Goal: Task Accomplishment & Management: Complete application form

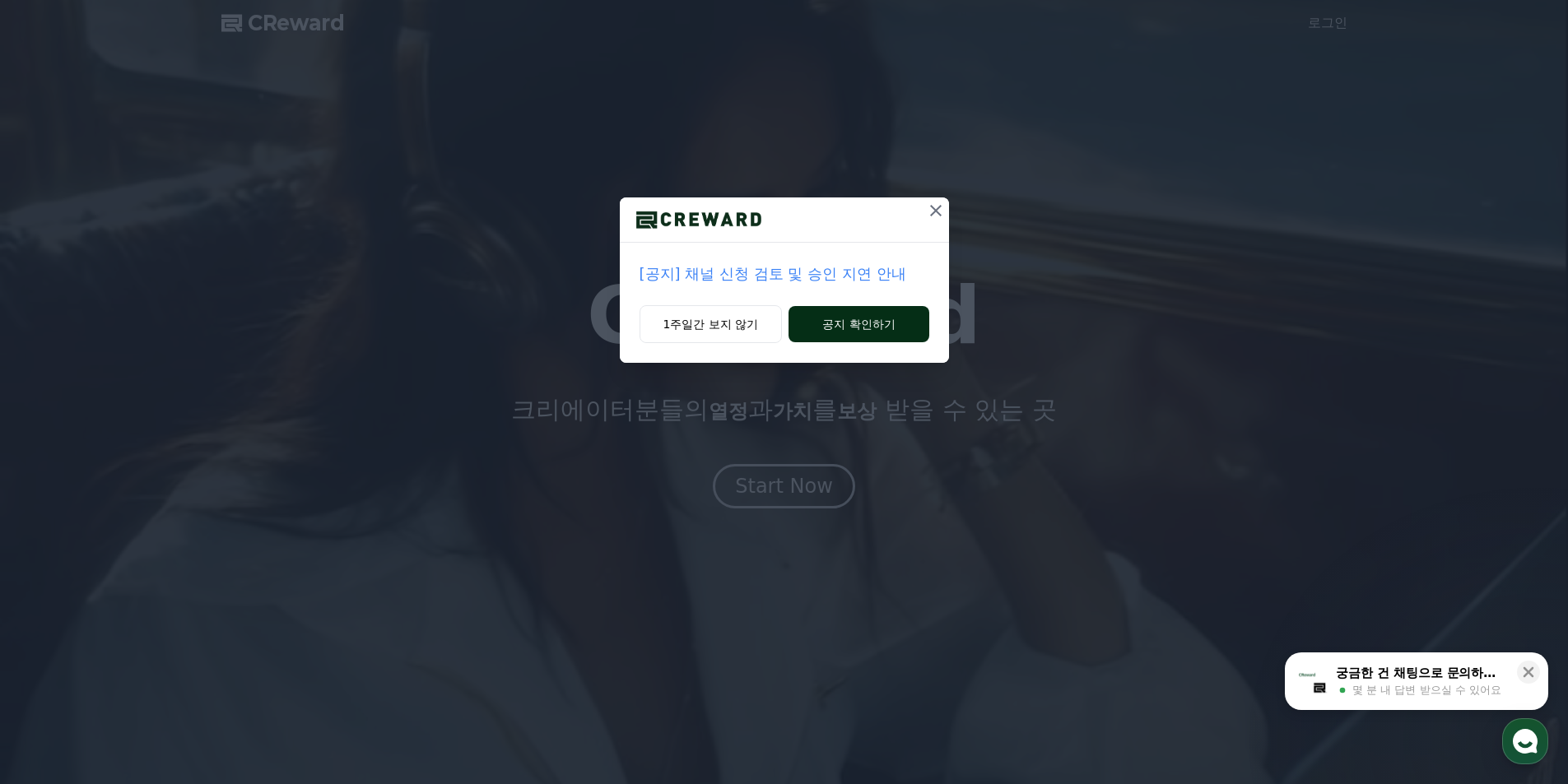
click at [849, 330] on button "공지 확인하기" at bounding box center [858, 324] width 140 height 36
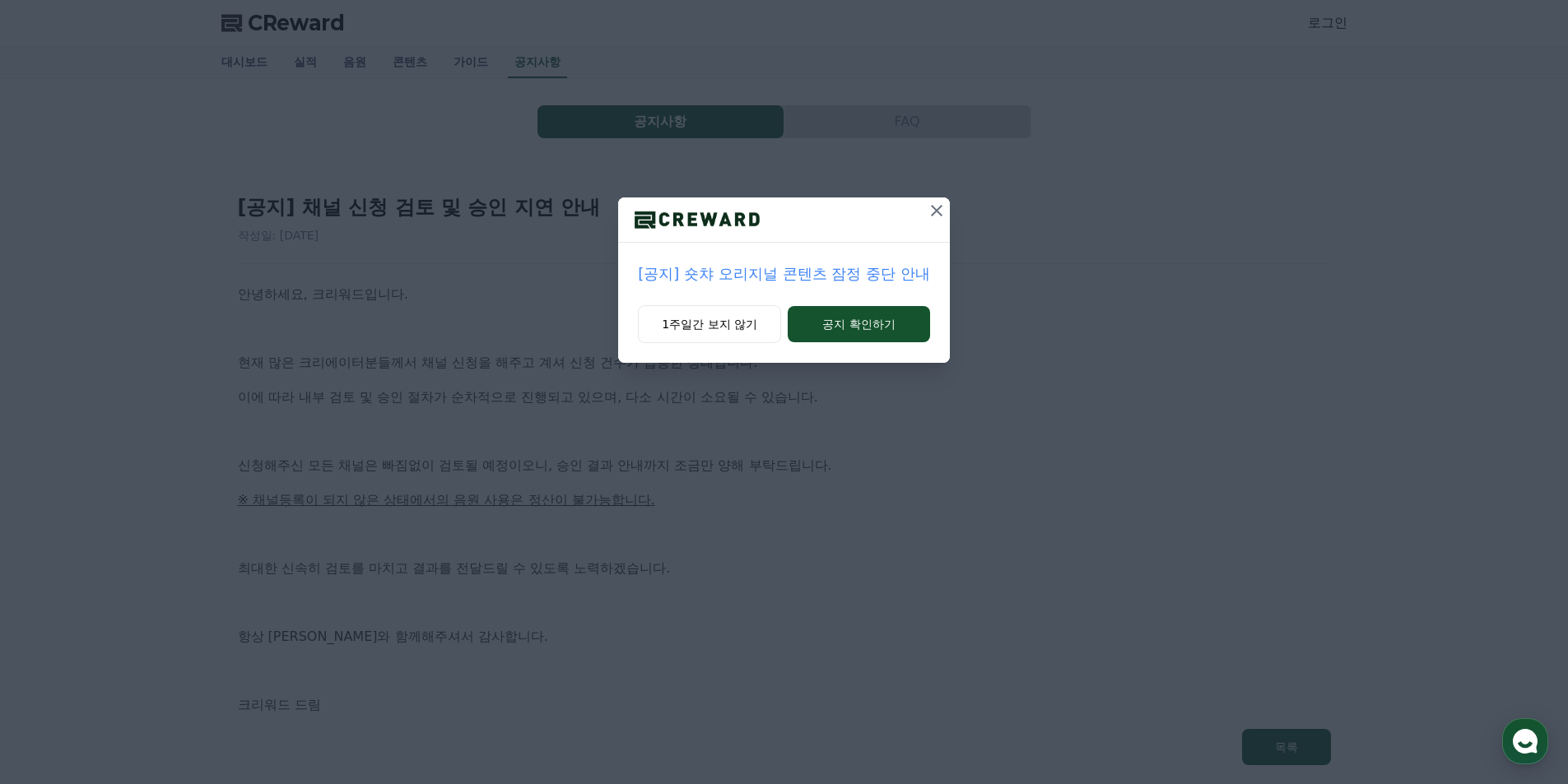
click at [939, 208] on icon at bounding box center [937, 211] width 12 height 12
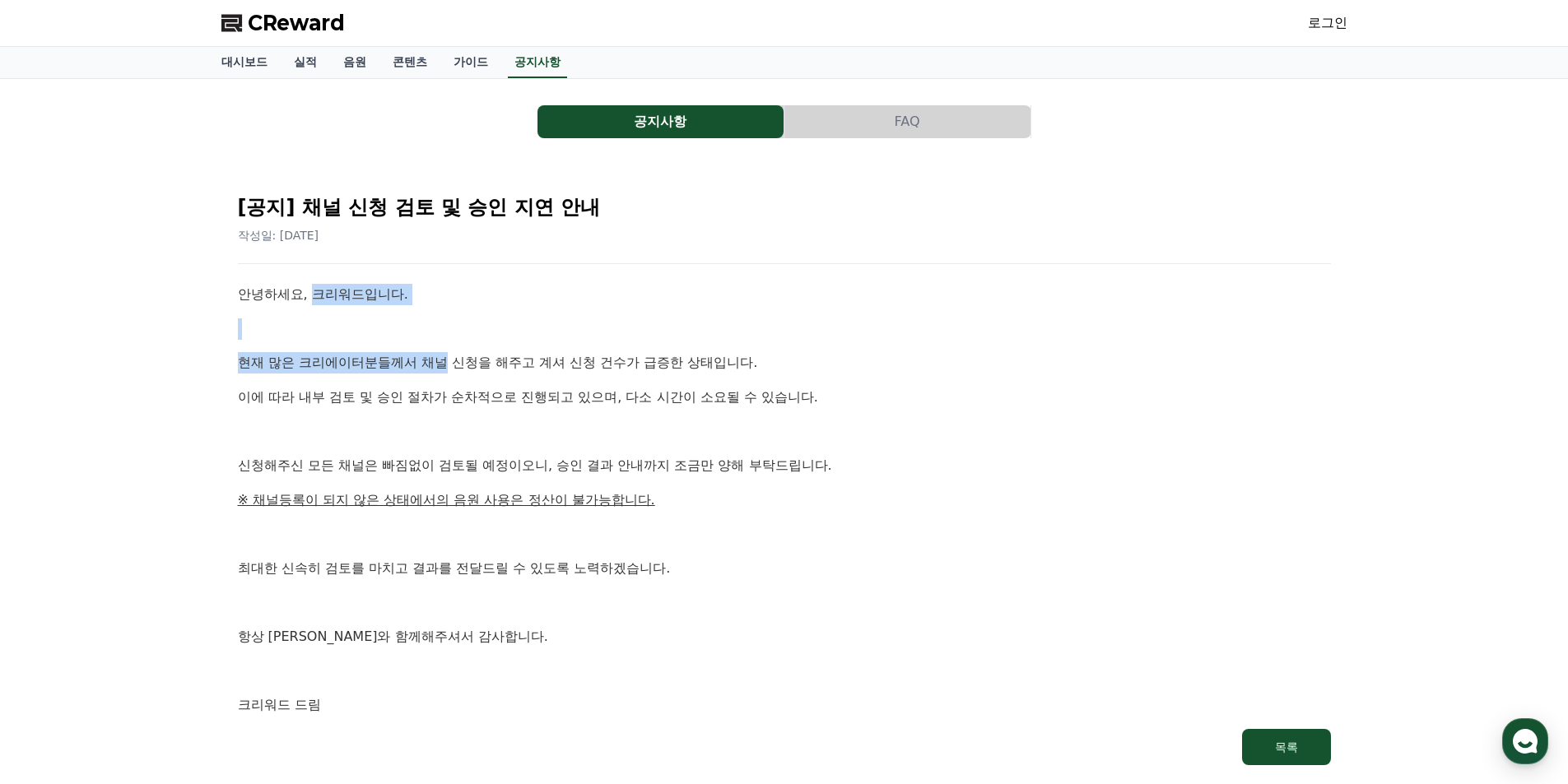
drag, startPoint x: 333, startPoint y: 305, endPoint x: 644, endPoint y: 415, distance: 329.9
click at [620, 401] on div "안녕하세요, 크리워드입니다. 현재 많은 크리에이터분들께서 채널 신청을 해주고 계셔 신청 건수가 급증한 상태입니다. 이에 따라 내부 검토 및 승…" at bounding box center [784, 499] width 1093 height 432
click at [649, 435] on div "안녕하세요, 크리워드입니다. 현재 많은 크리에이터분들께서 채널 신청을 해주고 계셔 신청 건수가 급증한 상태입니다. 이에 따라 내부 검토 및 승…" at bounding box center [784, 499] width 1093 height 432
drag, startPoint x: 438, startPoint y: 383, endPoint x: 672, endPoint y: 427, distance: 238.1
click at [599, 412] on div "안녕하세요, 크리워드입니다. 현재 많은 크리에이터분들께서 채널 신청을 해주고 계셔 신청 건수가 급증한 상태입니다. 이에 따라 내부 검토 및 승…" at bounding box center [784, 499] width 1093 height 432
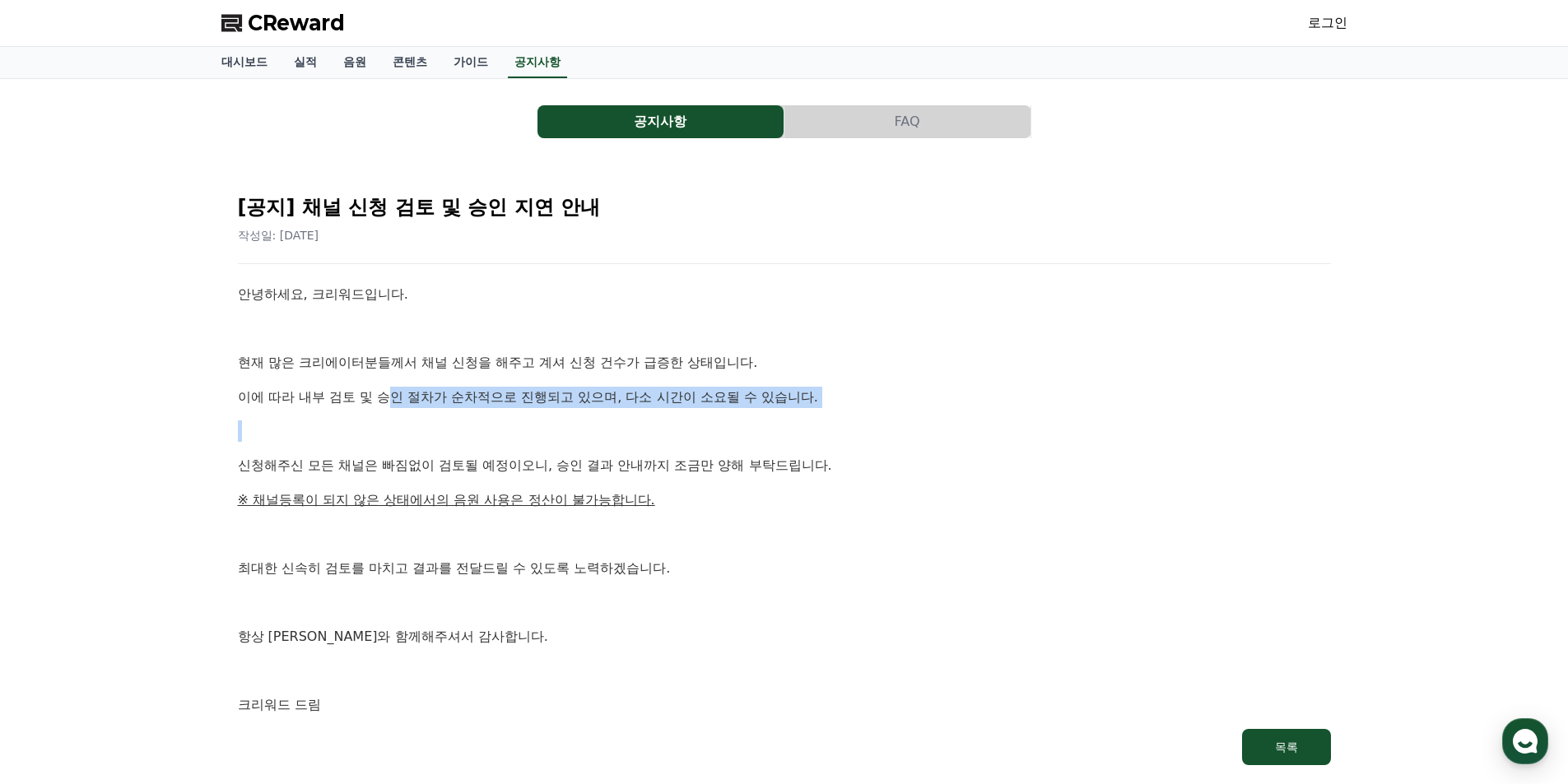
drag, startPoint x: 672, startPoint y: 427, endPoint x: 587, endPoint y: 440, distance: 86.0
click at [672, 429] on p at bounding box center [784, 431] width 1093 height 21
click at [393, 369] on p "현재 많은 크리에이터분들께서 채널 신청을 해주고 계셔 신청 건수가 급증한 상태입니다." at bounding box center [784, 363] width 1093 height 21
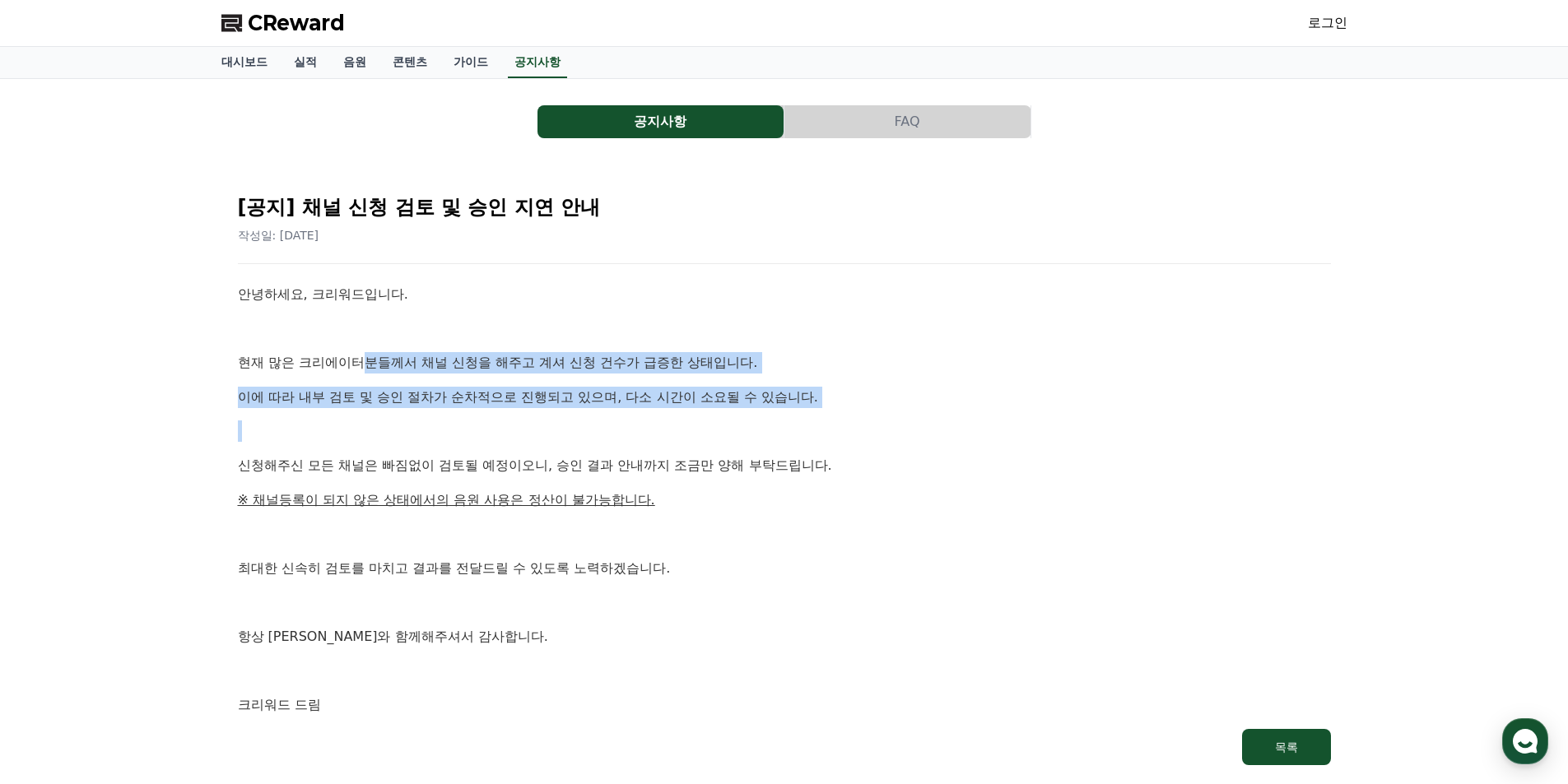
click at [721, 414] on div "안녕하세요, 크리워드입니다. 현재 많은 크리에이터분들께서 채널 신청을 해주고 계셔 신청 건수가 급증한 상태입니다. 이에 따라 내부 검토 및 승…" at bounding box center [784, 499] width 1093 height 432
click at [731, 416] on div "안녕하세요, 크리워드입니다. 현재 많은 크리에이터분들께서 채널 신청을 해주고 계셔 신청 건수가 급증한 상태입니다. 이에 따라 내부 검토 및 승…" at bounding box center [784, 499] width 1093 height 432
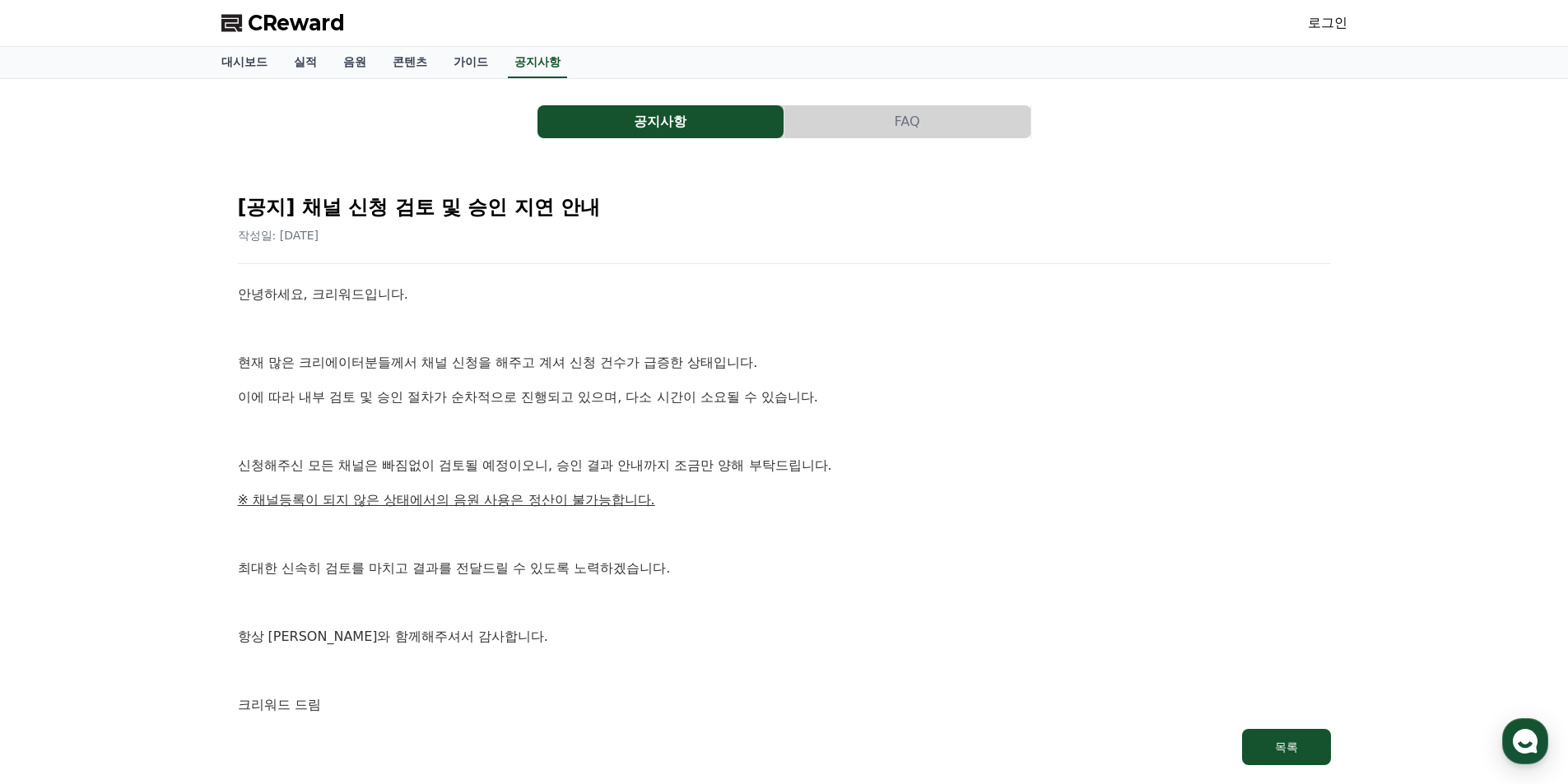
click at [504, 462] on p "신청해주신 모든 채널은 빠짐없이 검토될 예정이오니, 승인 결과 안내까지 조금만 양해 부탁드립니다." at bounding box center [784, 466] width 1093 height 21
drag, startPoint x: 482, startPoint y: 415, endPoint x: 669, endPoint y: 447, distance: 189.7
click at [580, 424] on div "안녕하세요, 크리워드입니다. 현재 많은 크리에이터분들께서 채널 신청을 해주고 계셔 신청 건수가 급증한 상태입니다. 이에 따라 내부 검토 및 승…" at bounding box center [784, 499] width 1093 height 432
drag, startPoint x: 669, startPoint y: 447, endPoint x: 677, endPoint y: 454, distance: 10.6
click at [681, 453] on div "안녕하세요, 크리워드입니다. 현재 많은 크리에이터분들께서 채널 신청을 해주고 계셔 신청 건수가 급증한 상태입니다. 이에 따라 내부 검토 및 승…" at bounding box center [784, 499] width 1093 height 432
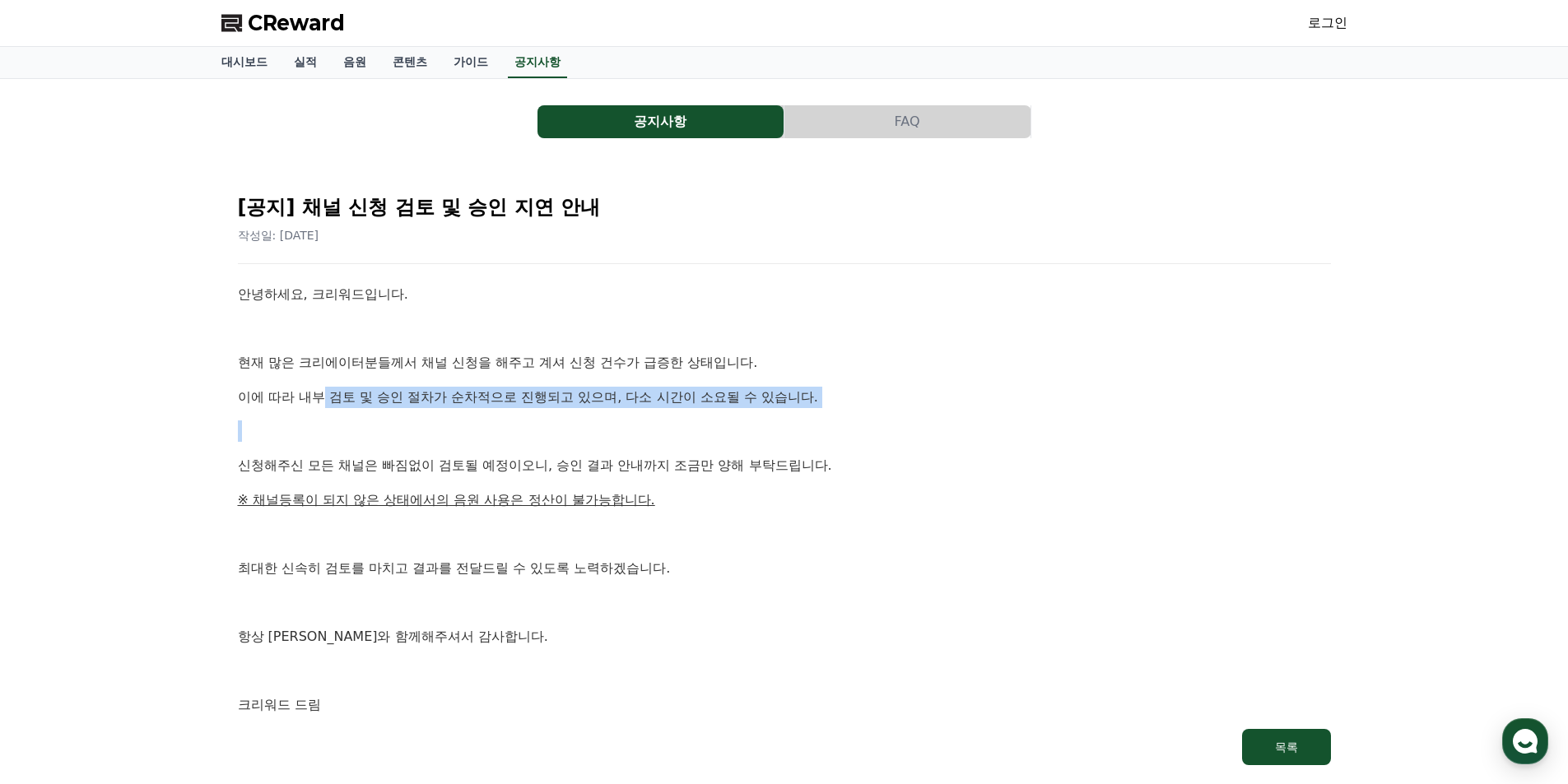
drag, startPoint x: 370, startPoint y: 410, endPoint x: 655, endPoint y: 449, distance: 287.7
click at [630, 448] on div "안녕하세요, 크리워드입니다. 현재 많은 크리에이터분들께서 채널 신청을 해주고 계셔 신청 건수가 급증한 상태입니다. 이에 따라 내부 검토 및 승…" at bounding box center [784, 499] width 1093 height 432
click at [673, 462] on div "안녕하세요, 크리워드입니다. 현재 많은 크리에이터분들께서 채널 신청을 해주고 계셔 신청 건수가 급증한 상태입니다. 이에 따라 내부 검토 및 승…" at bounding box center [784, 499] width 1093 height 432
drag, startPoint x: 788, startPoint y: 452, endPoint x: 823, endPoint y: 493, distance: 53.9
click at [821, 476] on div "안녕하세요, 크리워드입니다. 현재 많은 크리에이터분들께서 채널 신청을 해주고 계셔 신청 건수가 급증한 상태입니다. 이에 따라 내부 검토 및 승…" at bounding box center [784, 499] width 1093 height 432
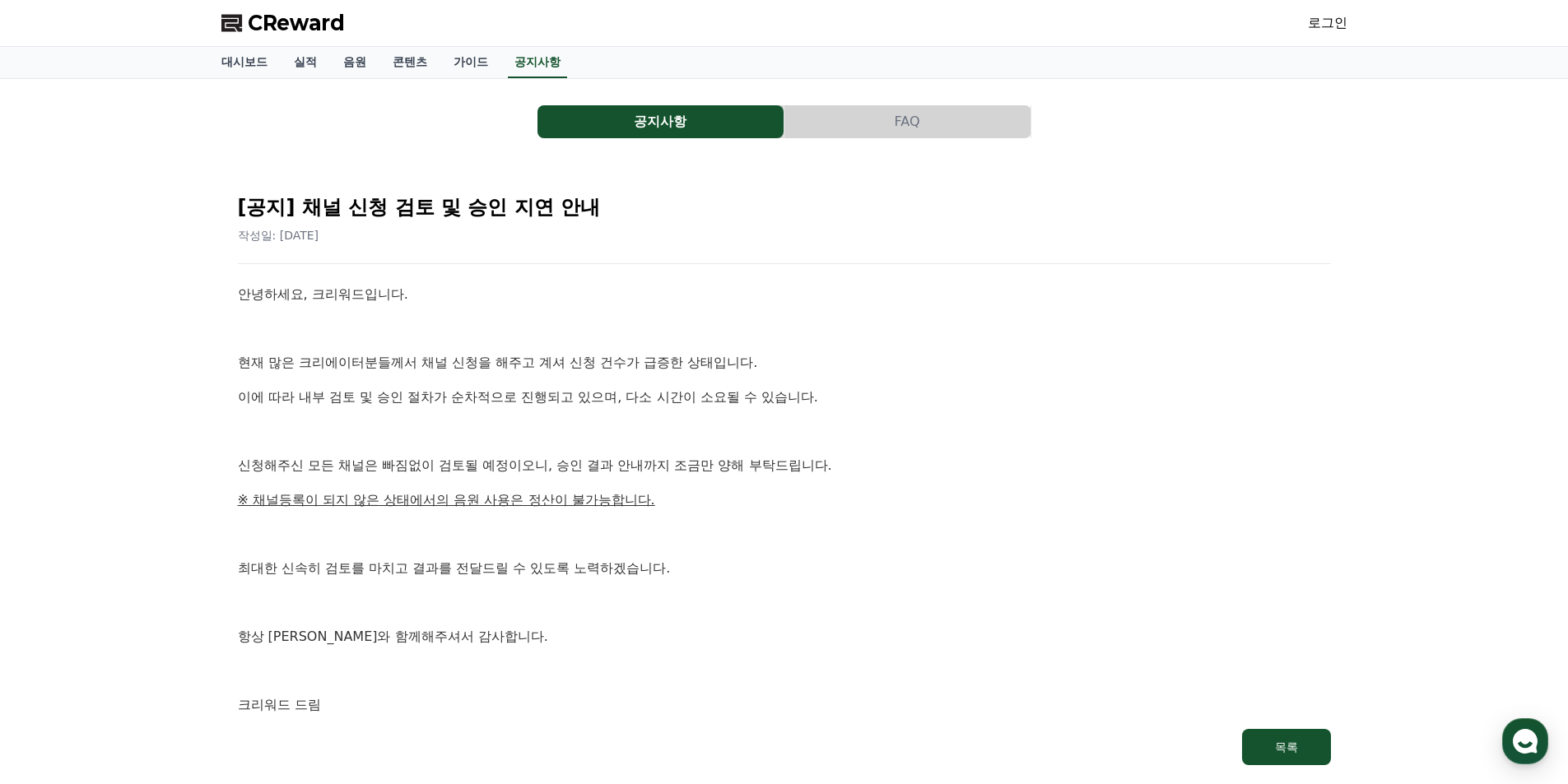
click at [823, 497] on div "안녕하세요, 크리워드입니다. 현재 많은 크리에이터분들께서 채널 신청을 해주고 계셔 신청 건수가 급증한 상태입니다. 이에 따라 내부 검토 및 승…" at bounding box center [784, 499] width 1093 height 432
drag, startPoint x: 817, startPoint y: 534, endPoint x: 831, endPoint y: 643, distance: 109.9
click at [843, 638] on div "안녕하세요, 크리워드입니다. 현재 많은 크리에이터분들께서 채널 신청을 해주고 계셔 신청 건수가 급증한 상태입니다. 이에 따라 내부 검토 및 승…" at bounding box center [784, 499] width 1093 height 432
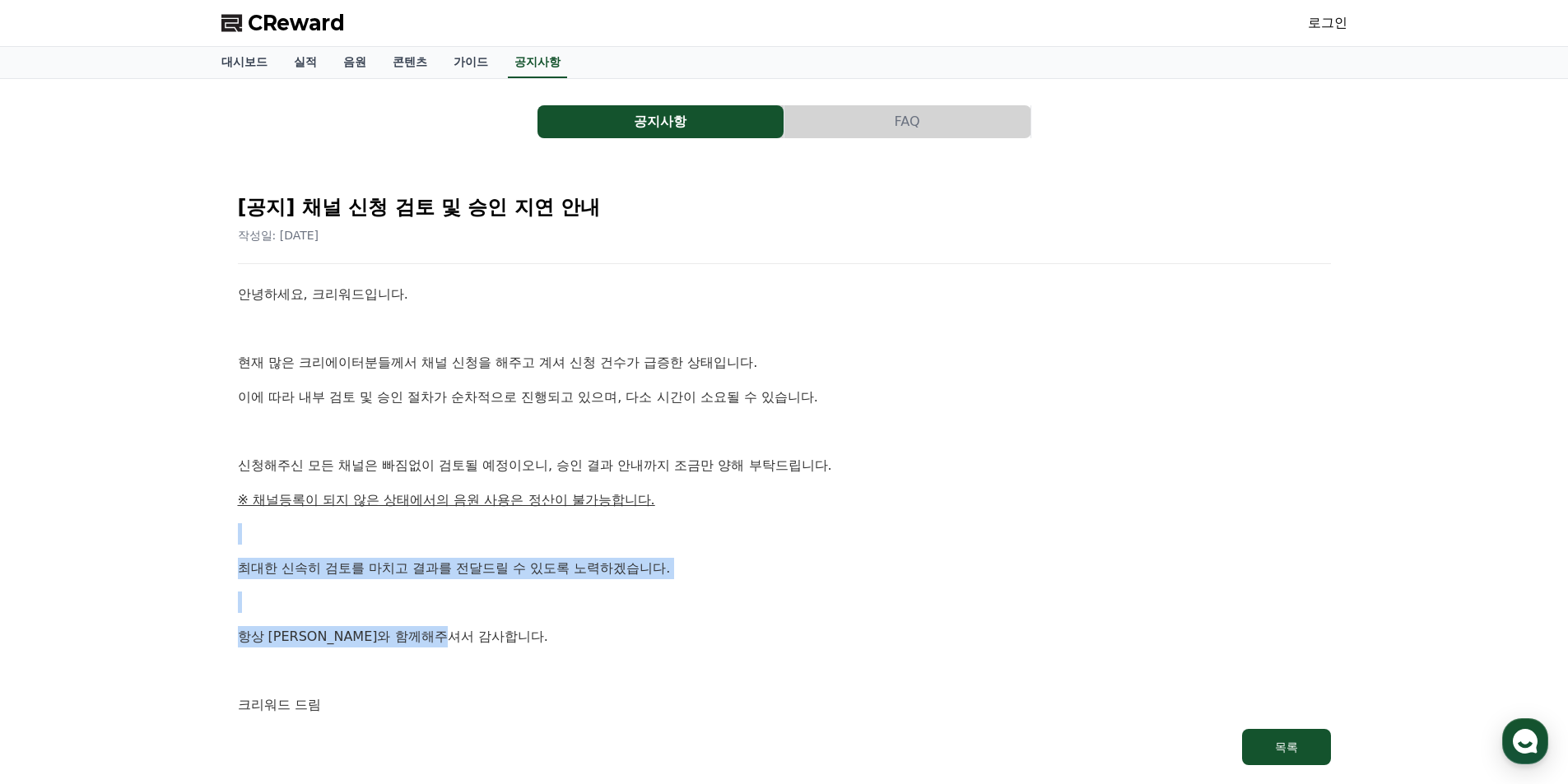
click at [804, 638] on p "항상 크리워드와 함께해주셔서 감사합니다." at bounding box center [784, 637] width 1093 height 21
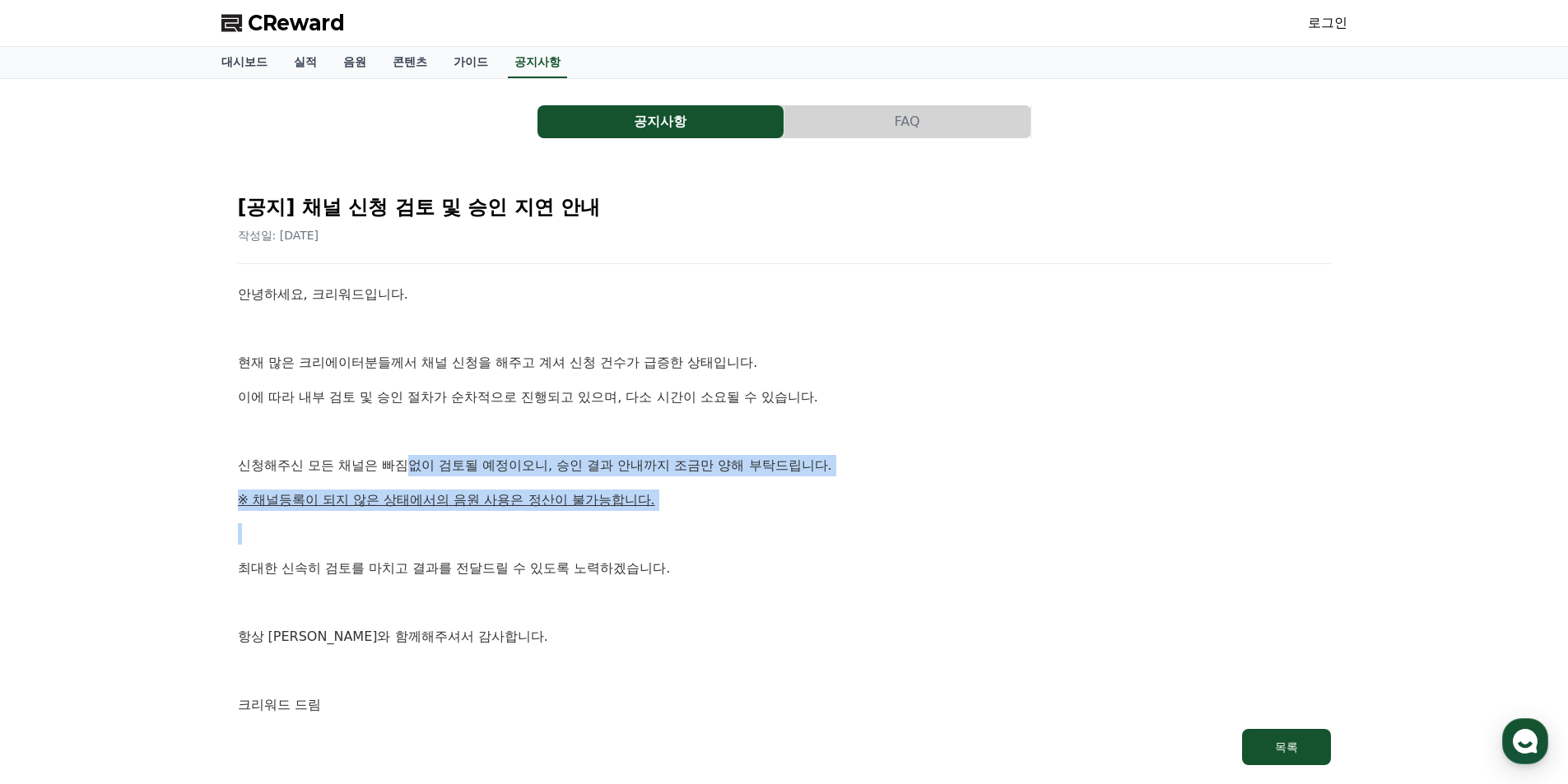
drag, startPoint x: 618, startPoint y: 536, endPoint x: 786, endPoint y: 635, distance: 195.0
click at [754, 575] on div "안녕하세요, 크리워드입니다. 현재 많은 크리에이터분들께서 채널 신청을 해주고 계셔 신청 건수가 급증한 상태입니다. 이에 따라 내부 검토 및 승…" at bounding box center [784, 499] width 1093 height 432
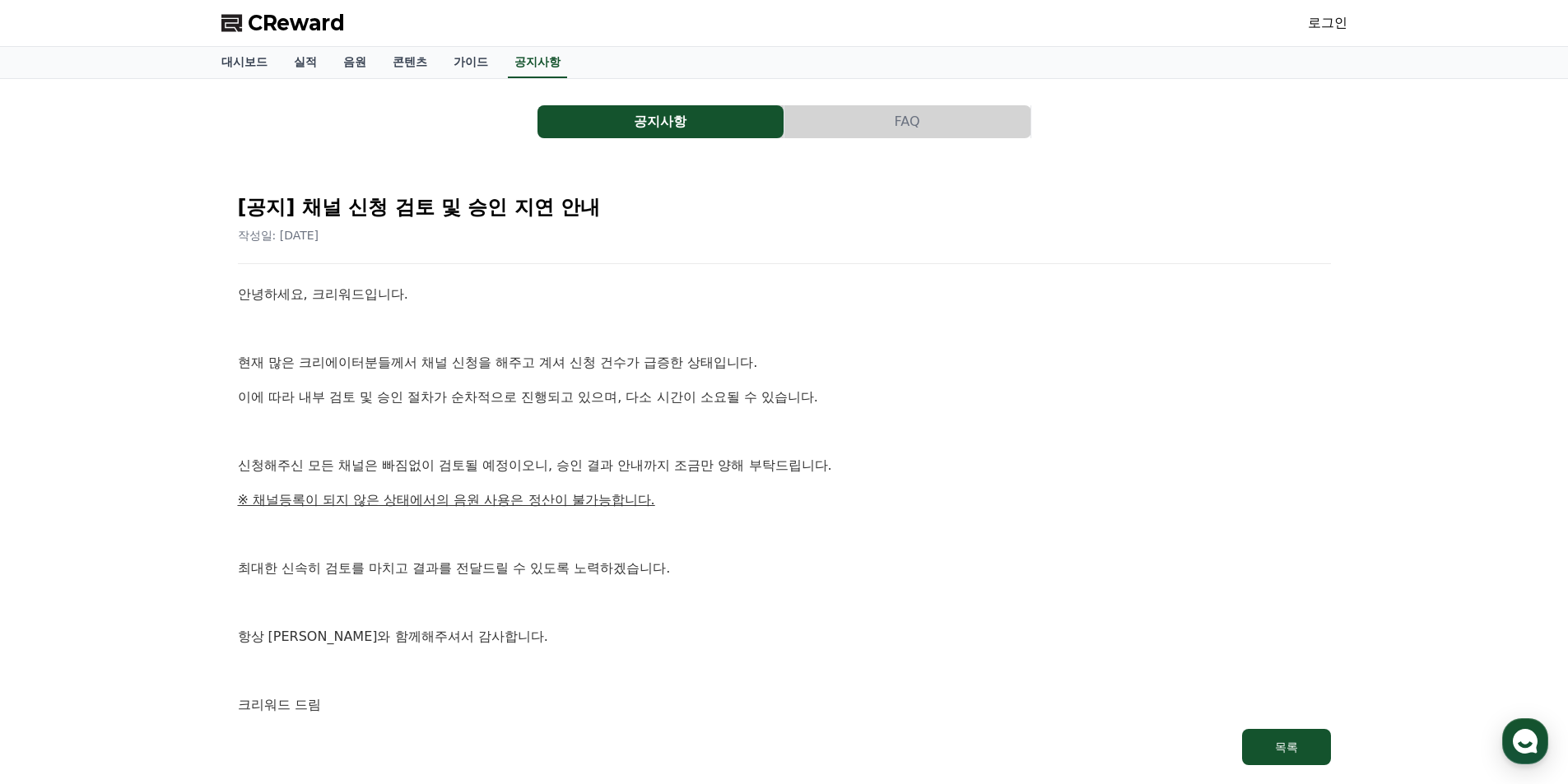
click at [787, 640] on p "항상 크리워드와 함께해주셔서 감사합니다." at bounding box center [784, 637] width 1093 height 21
click at [1335, 30] on link "로그인" at bounding box center [1328, 23] width 40 height 20
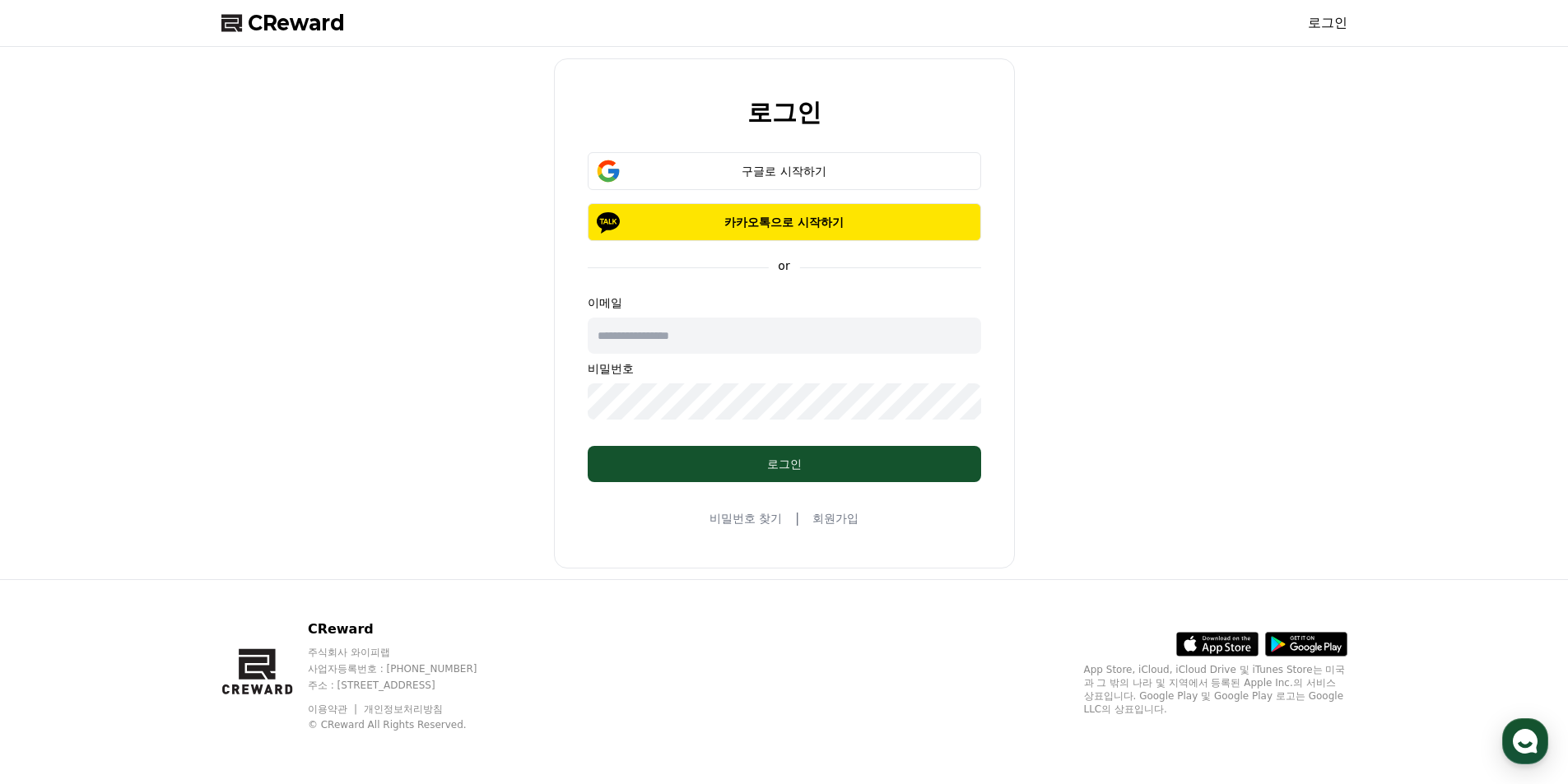
click at [830, 519] on link "회원가입" at bounding box center [835, 518] width 46 height 16
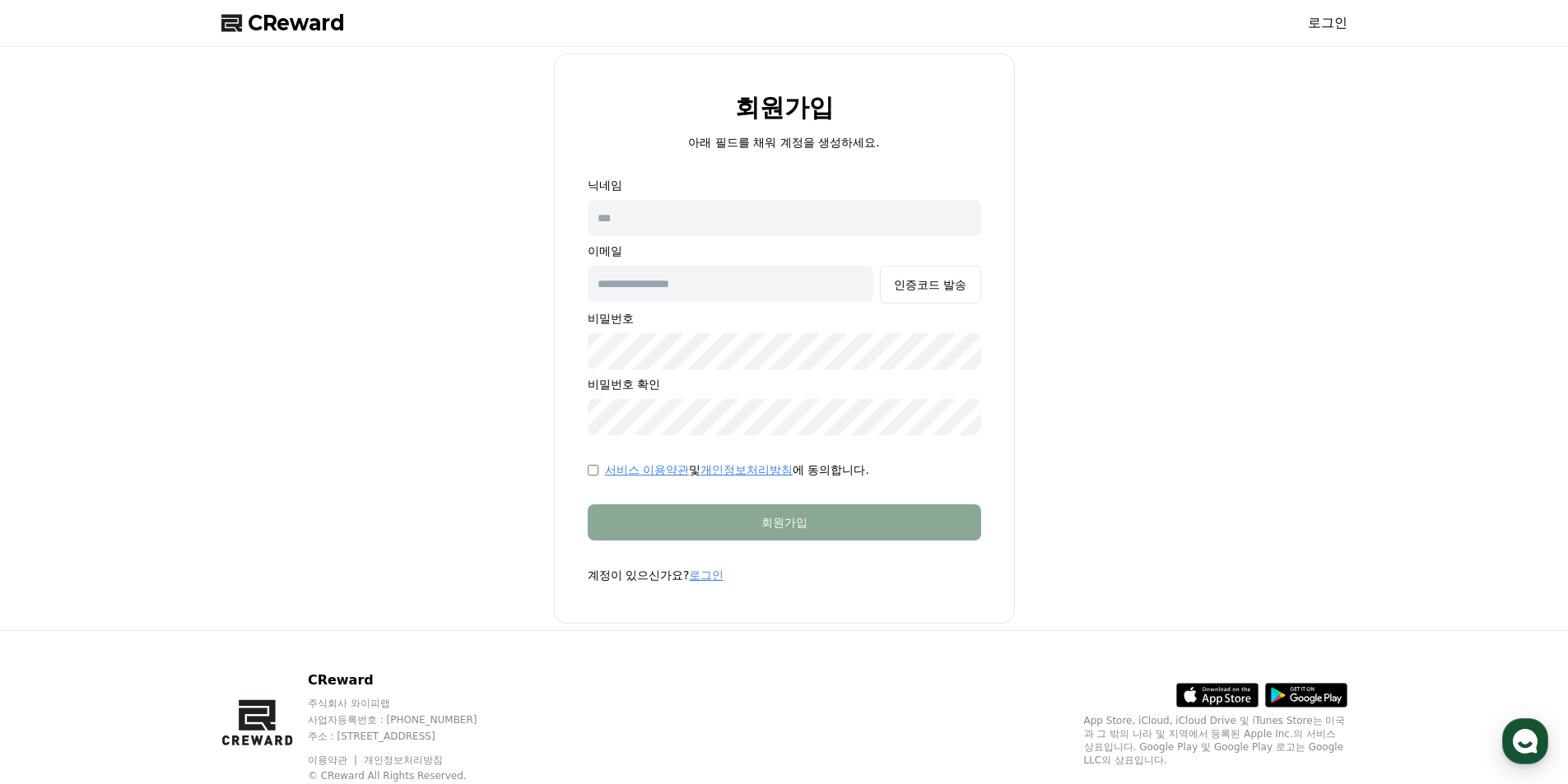
click at [663, 228] on input "text" at bounding box center [784, 218] width 393 height 36
type input "*"
type input "*****"
type input "**********"
click at [911, 284] on div "인증코드 발송" at bounding box center [930, 285] width 72 height 16
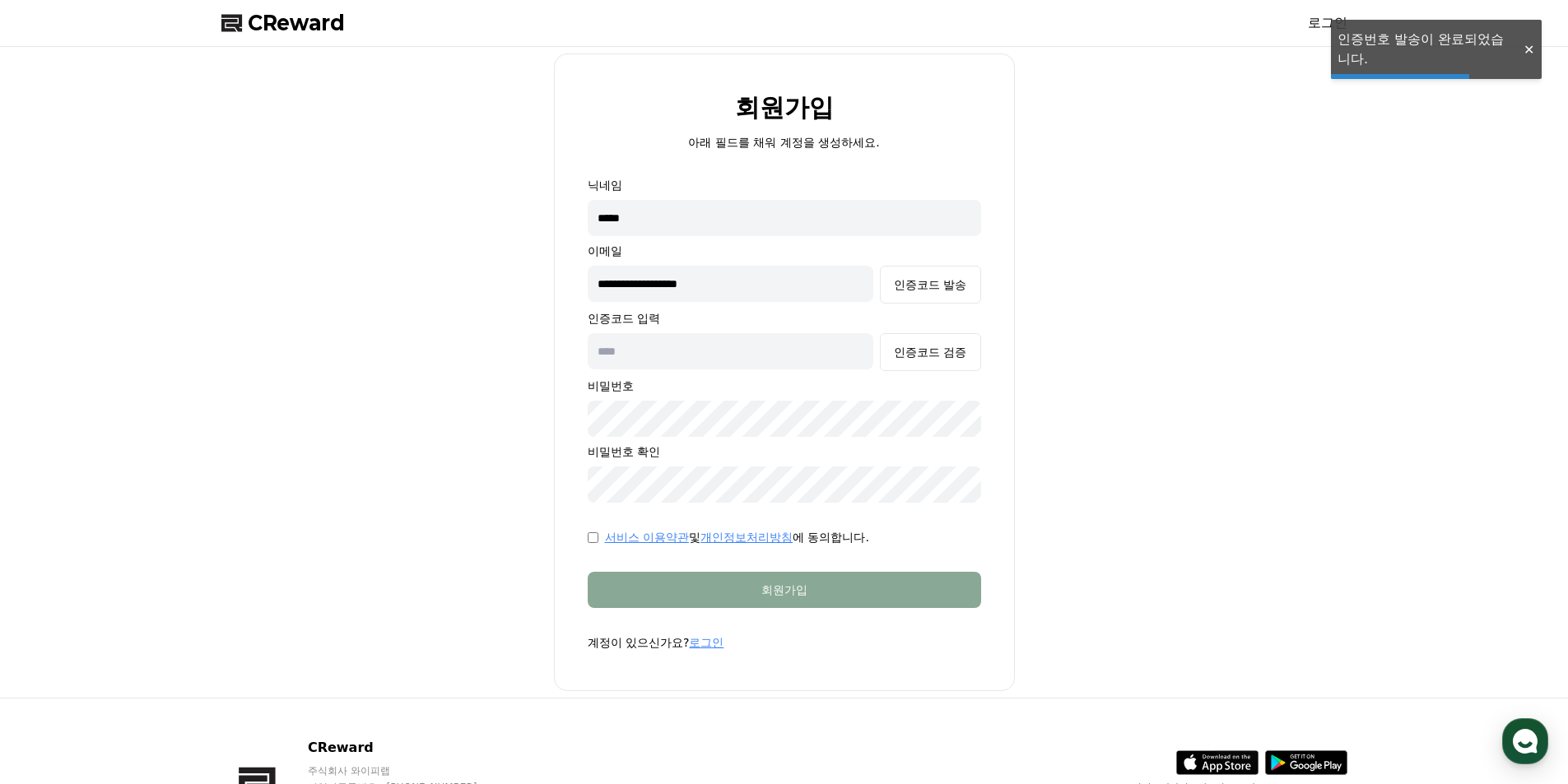
click at [782, 354] on input "text" at bounding box center [731, 351] width 286 height 36
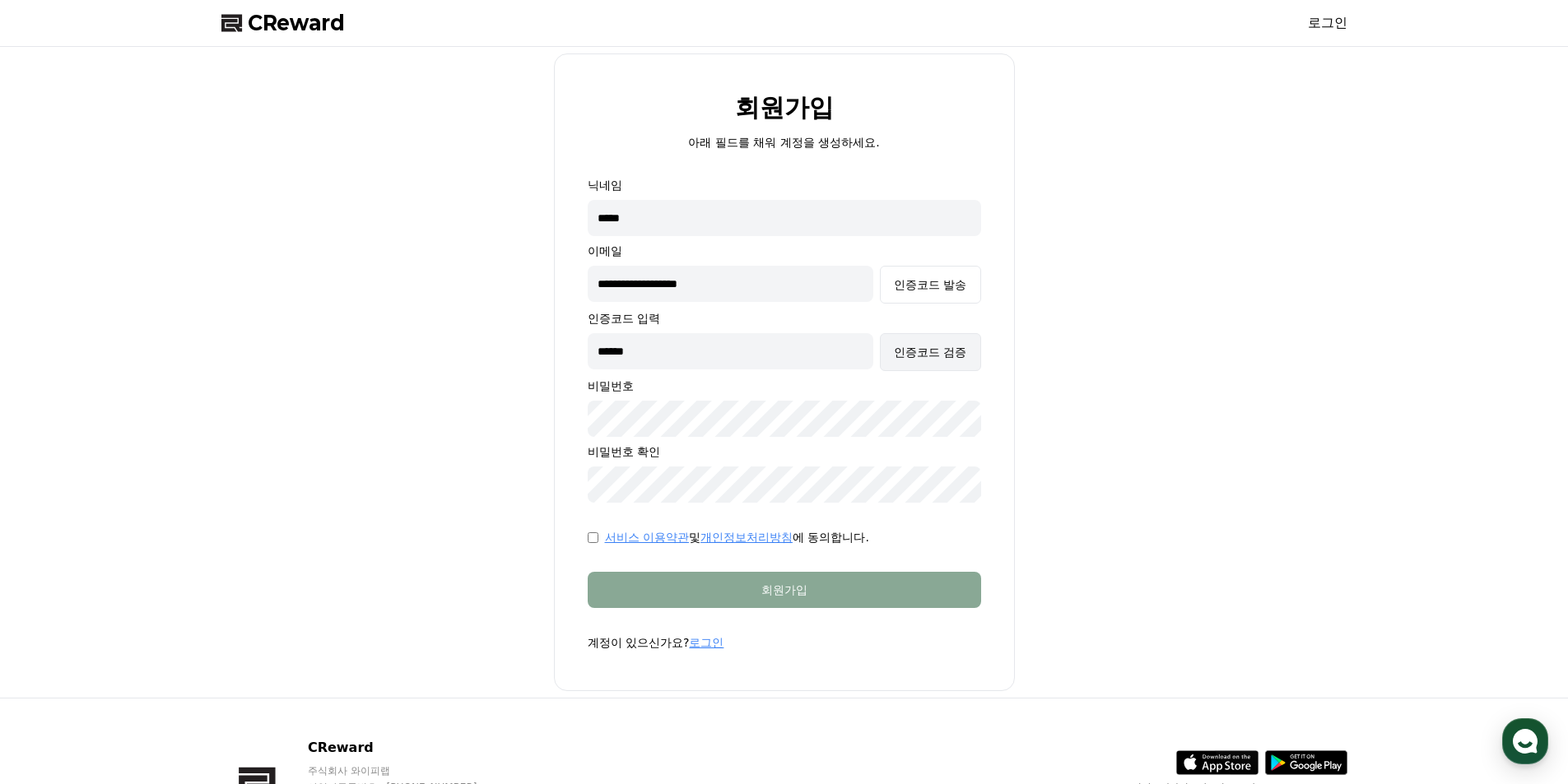
type input "******"
click at [923, 355] on div "인증코드 검증" at bounding box center [930, 352] width 72 height 16
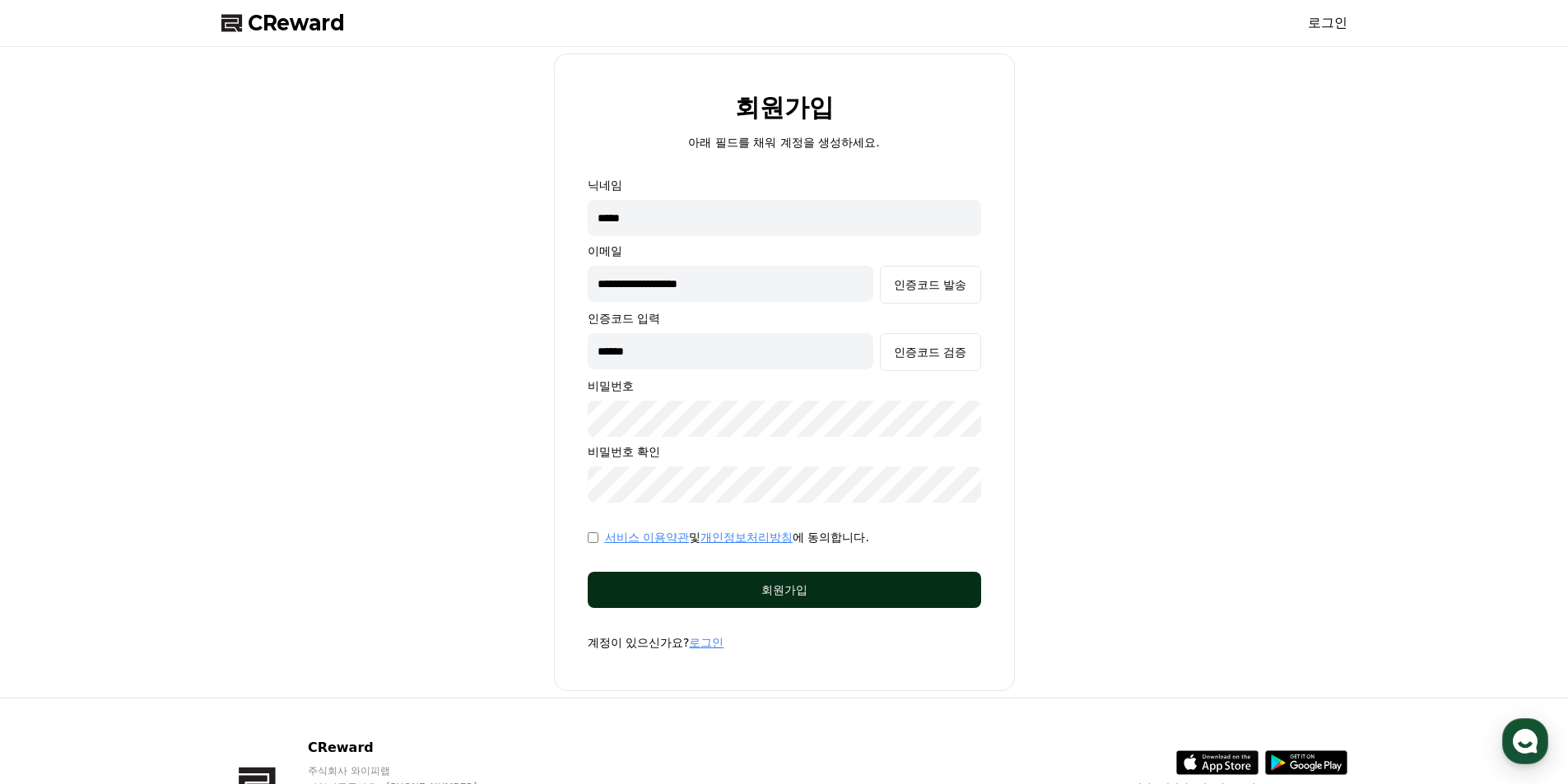
click at [732, 599] on button "회원가입" at bounding box center [784, 590] width 393 height 36
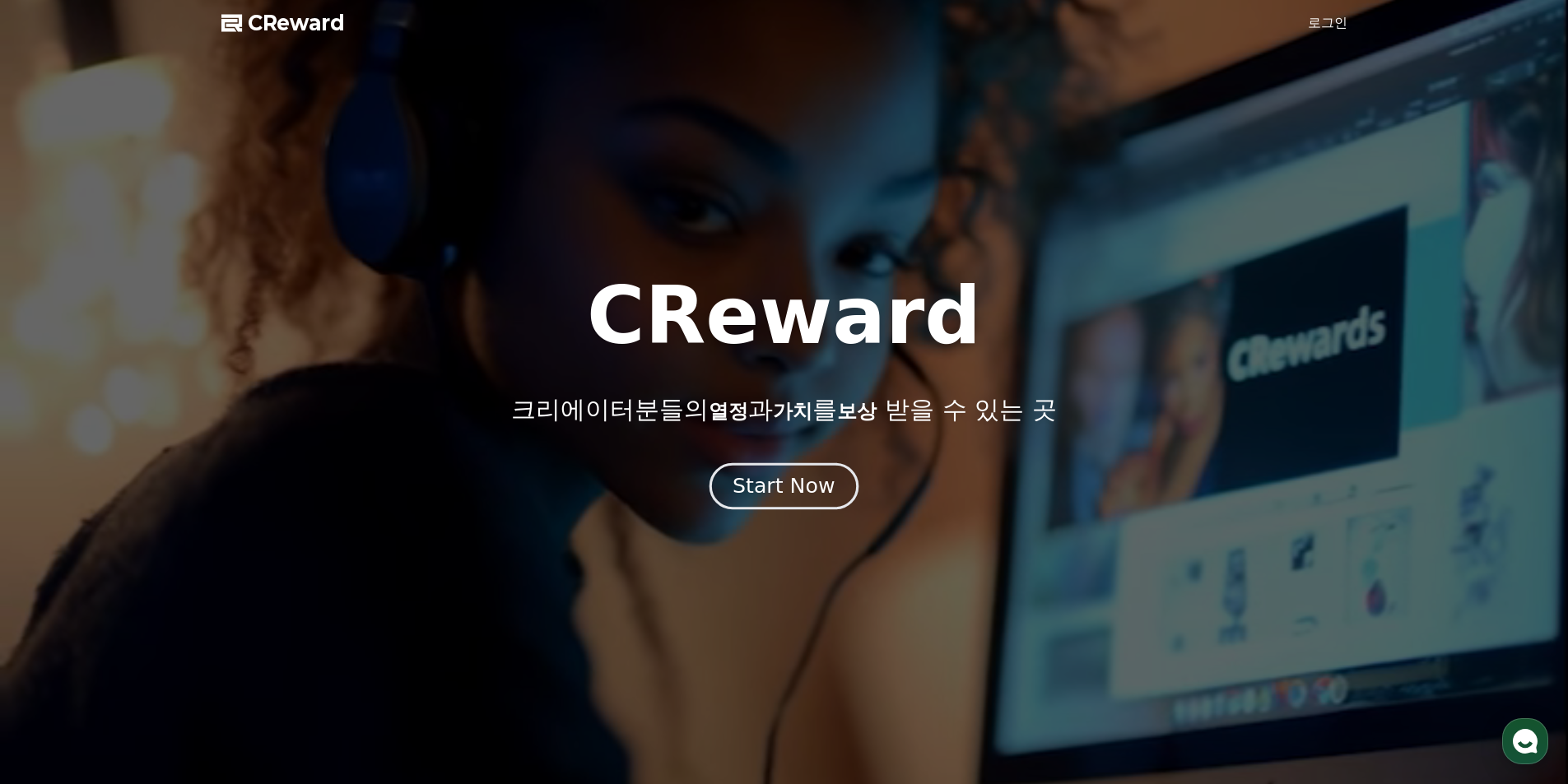
click at [798, 465] on button "Start Now" at bounding box center [784, 485] width 149 height 47
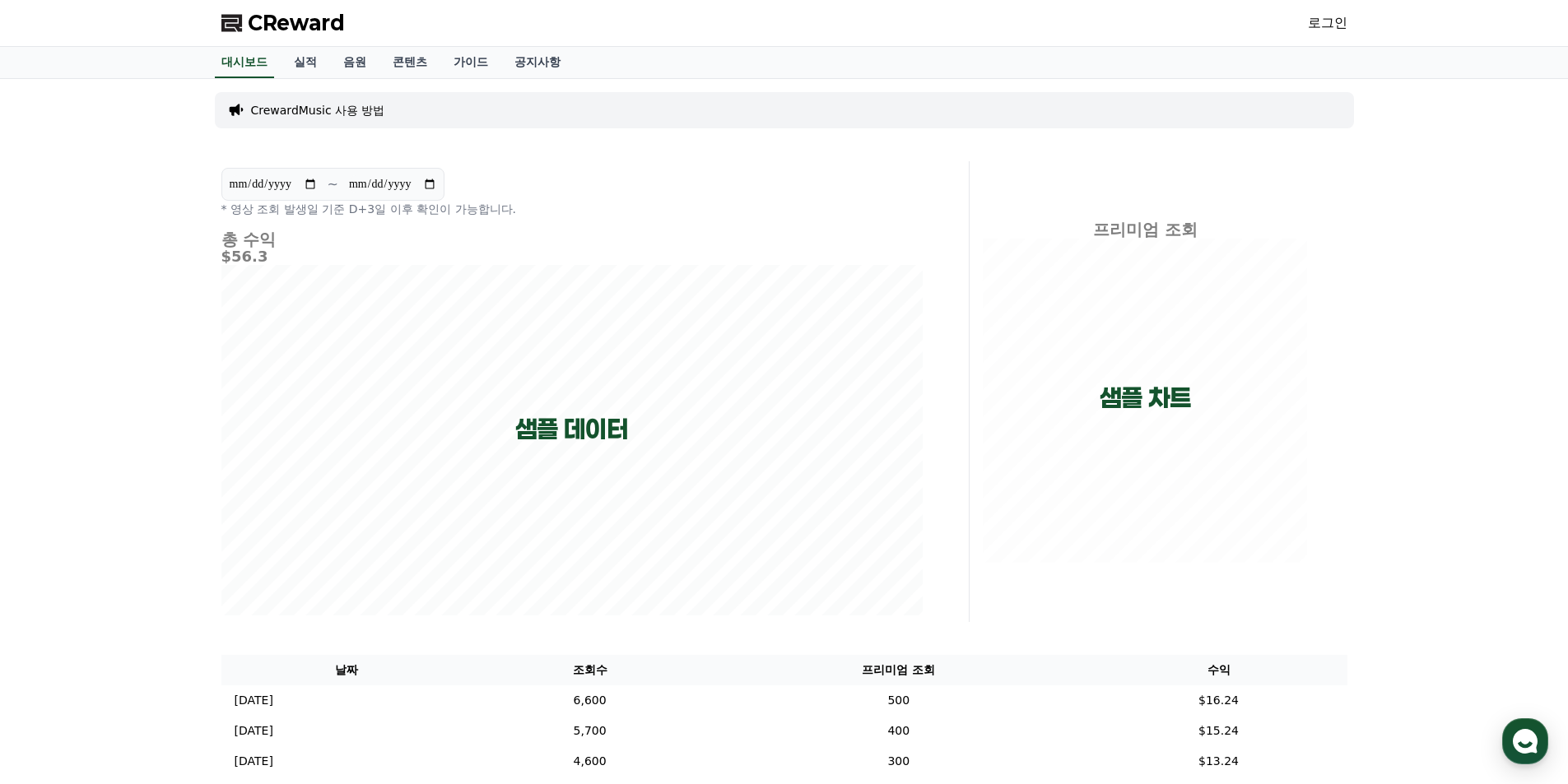
drag, startPoint x: 302, startPoint y: 258, endPoint x: 1188, endPoint y: 401, distance: 897.5
click at [1124, 388] on div "**********" at bounding box center [784, 480] width 1152 height 802
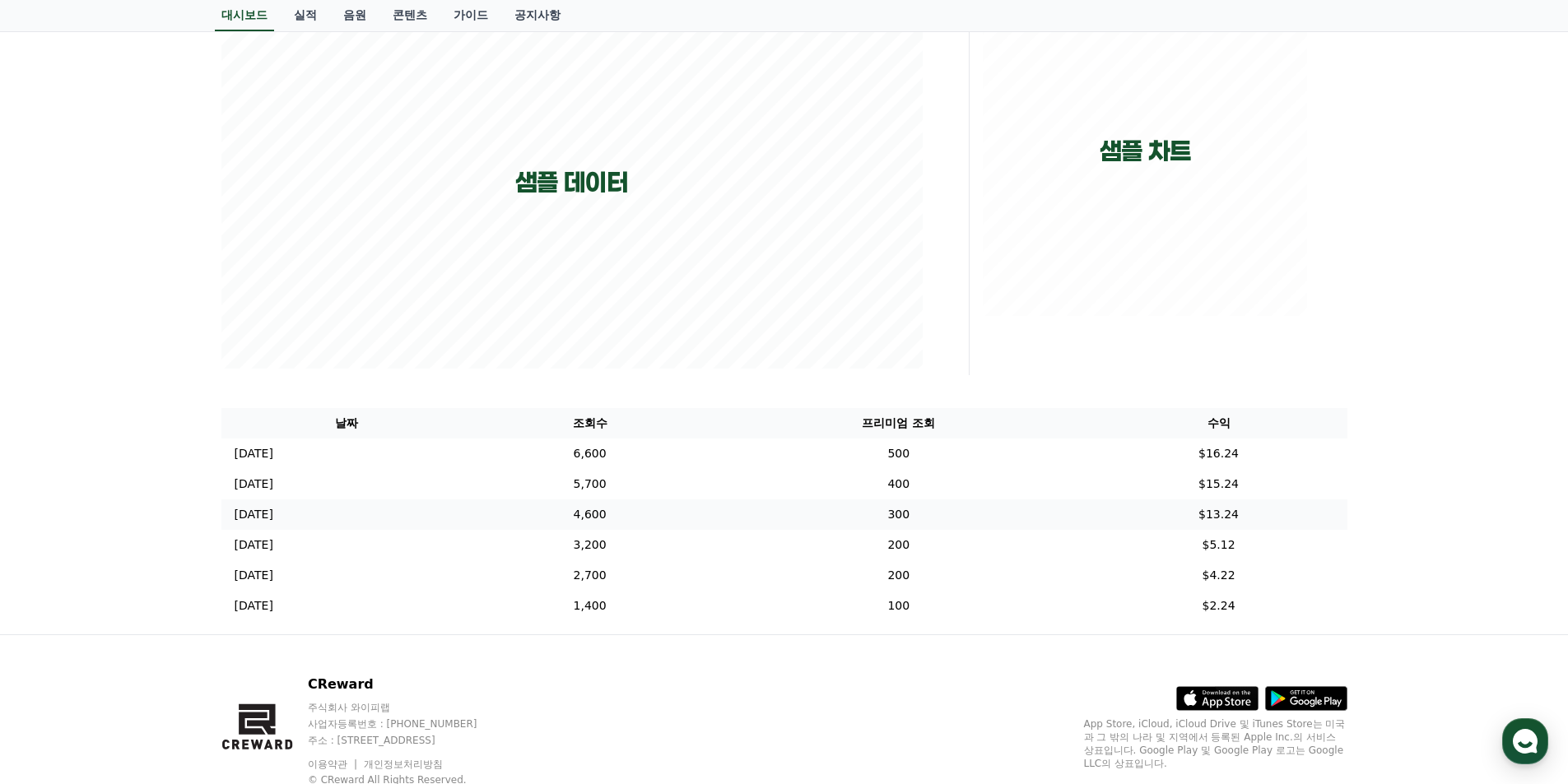
click at [722, 513] on tbody "2024-12-05 12/05 6,600 500 $16.24 2024-12-04 12/04 5,700 400 $15.24 2024-12-03 …" at bounding box center [784, 530] width 1126 height 183
click at [707, 536] on td "3,200" at bounding box center [589, 545] width 235 height 30
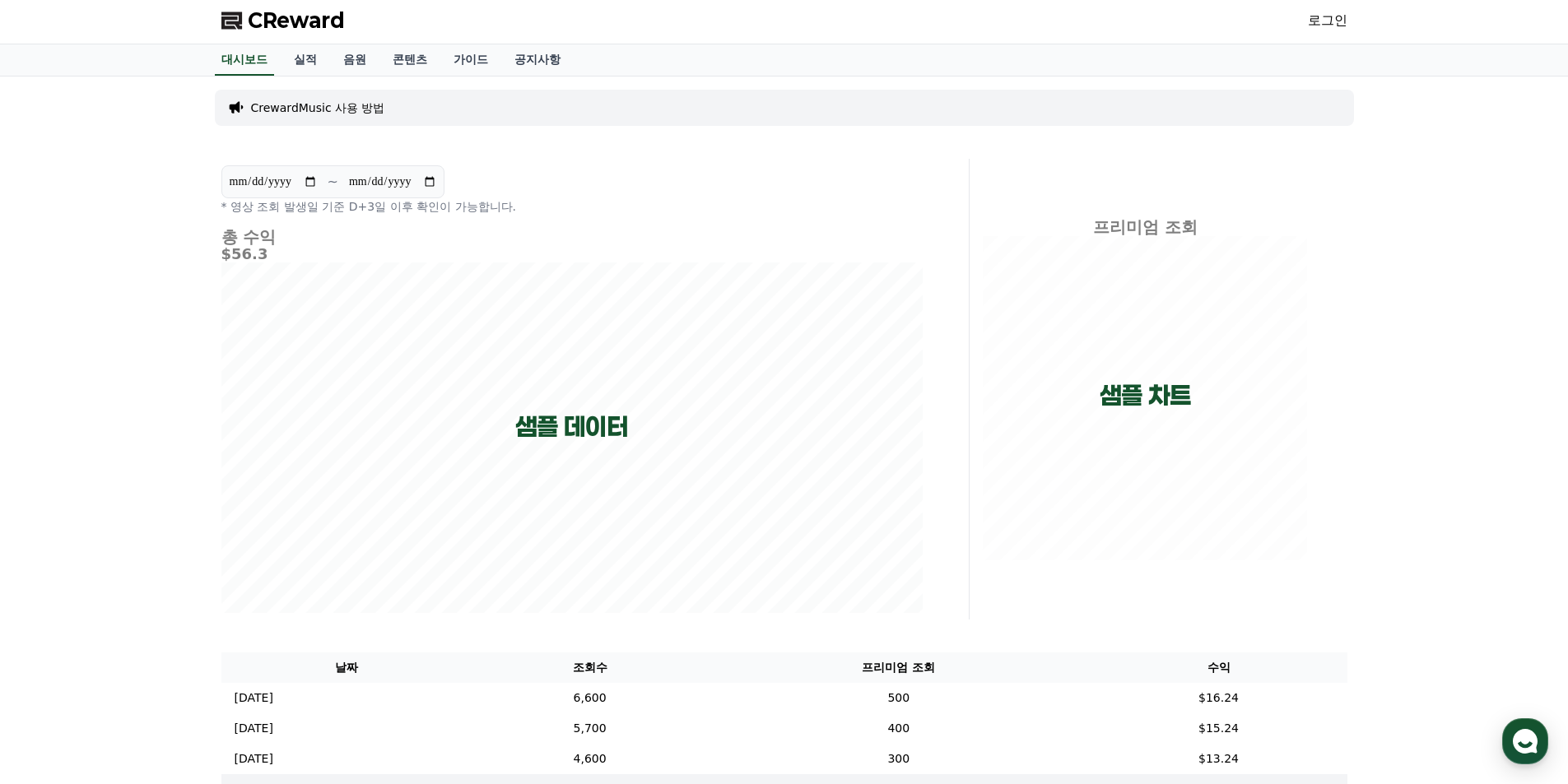
scroll to position [0, 0]
click at [1320, 29] on link "로그인" at bounding box center [1328, 23] width 40 height 20
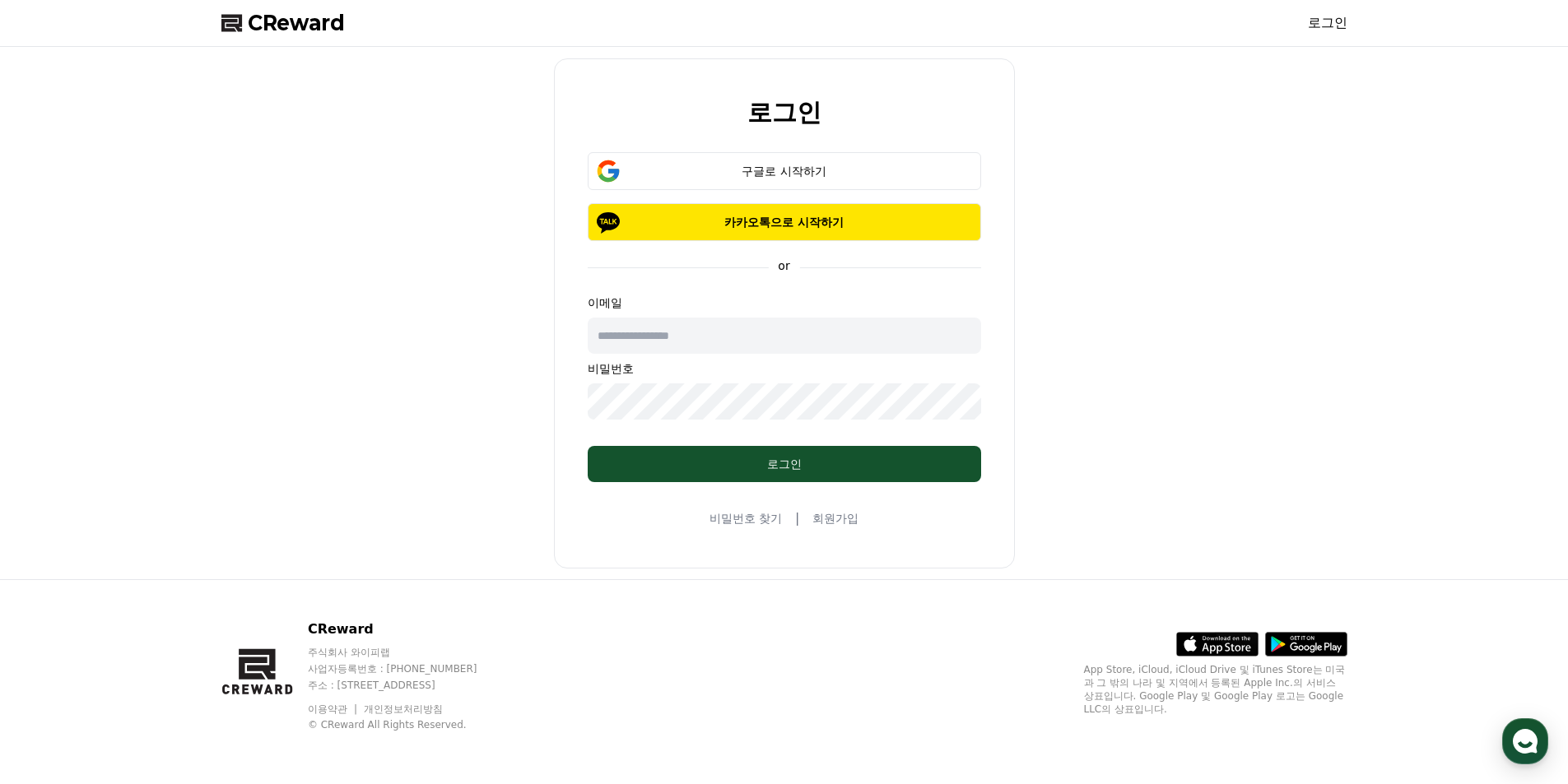
click at [724, 341] on input "text" at bounding box center [784, 336] width 393 height 36
type input "**********"
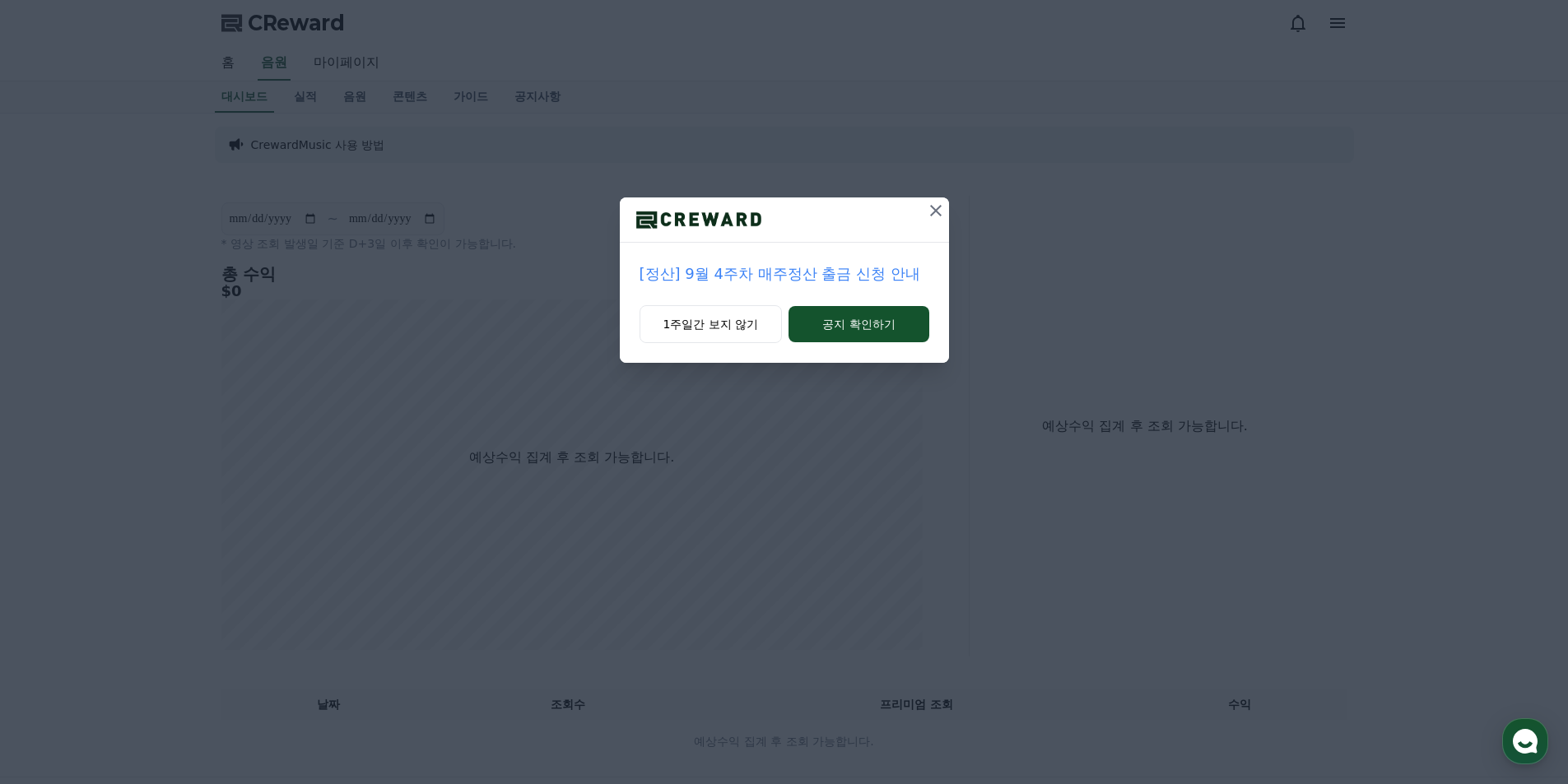
click at [939, 213] on icon at bounding box center [936, 211] width 20 height 20
click at [939, 209] on icon at bounding box center [936, 211] width 20 height 20
click at [839, 276] on p "[공지] 숏챠 오리지널 콘텐츠 잠정 중단 안내" at bounding box center [784, 274] width 291 height 23
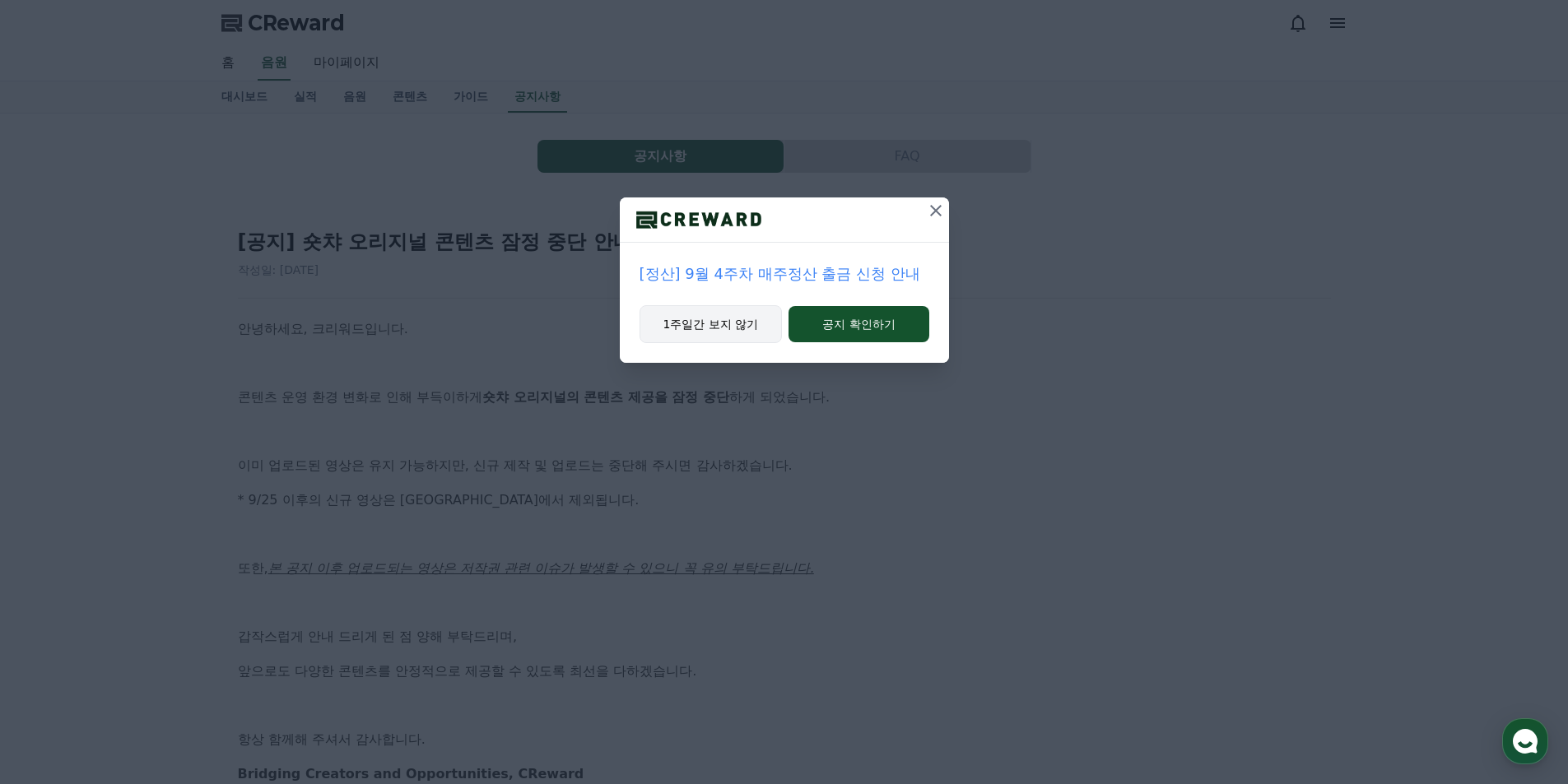
drag, startPoint x: 711, startPoint y: 327, endPoint x: 686, endPoint y: 322, distance: 25.5
click at [711, 327] on button "1주일간 보지 않기" at bounding box center [711, 324] width 143 height 38
click at [721, 322] on button "1주일간 보지 않기" at bounding box center [711, 324] width 143 height 38
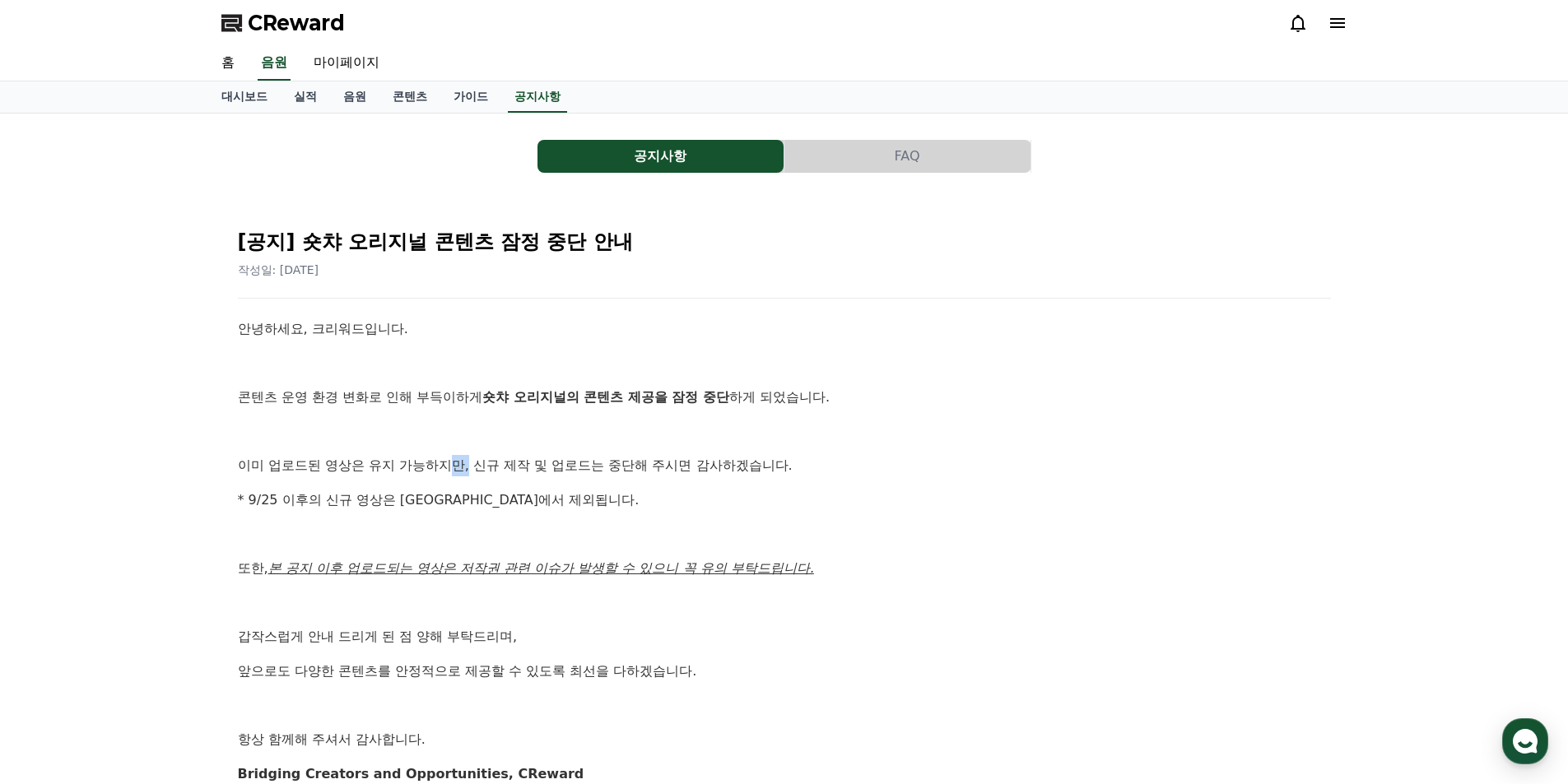
drag, startPoint x: 458, startPoint y: 468, endPoint x: 543, endPoint y: 471, distance: 85.1
click at [530, 471] on p "이미 업로드된 영상은 유지 가능하지만, 신규 제작 및 업로드는 중단해 주시면 감사하겠습니다." at bounding box center [784, 466] width 1093 height 21
click at [544, 471] on p "이미 업로드된 영상은 유지 가능하지만, 신규 제작 및 업로드는 중단해 주시면 감사하겠습니다." at bounding box center [784, 466] width 1093 height 21
drag, startPoint x: 477, startPoint y: 463, endPoint x: 740, endPoint y: 485, distance: 263.9
click at [709, 481] on div "안녕하세요, 크리워드입니다. 콘텐츠 운영 환경 변화로 인해 부득이하게 숏챠 오리지널의 콘텐츠 제공을 잠정 중단 하게 되었습니다. 이미 업로드된…" at bounding box center [784, 551] width 1093 height 466
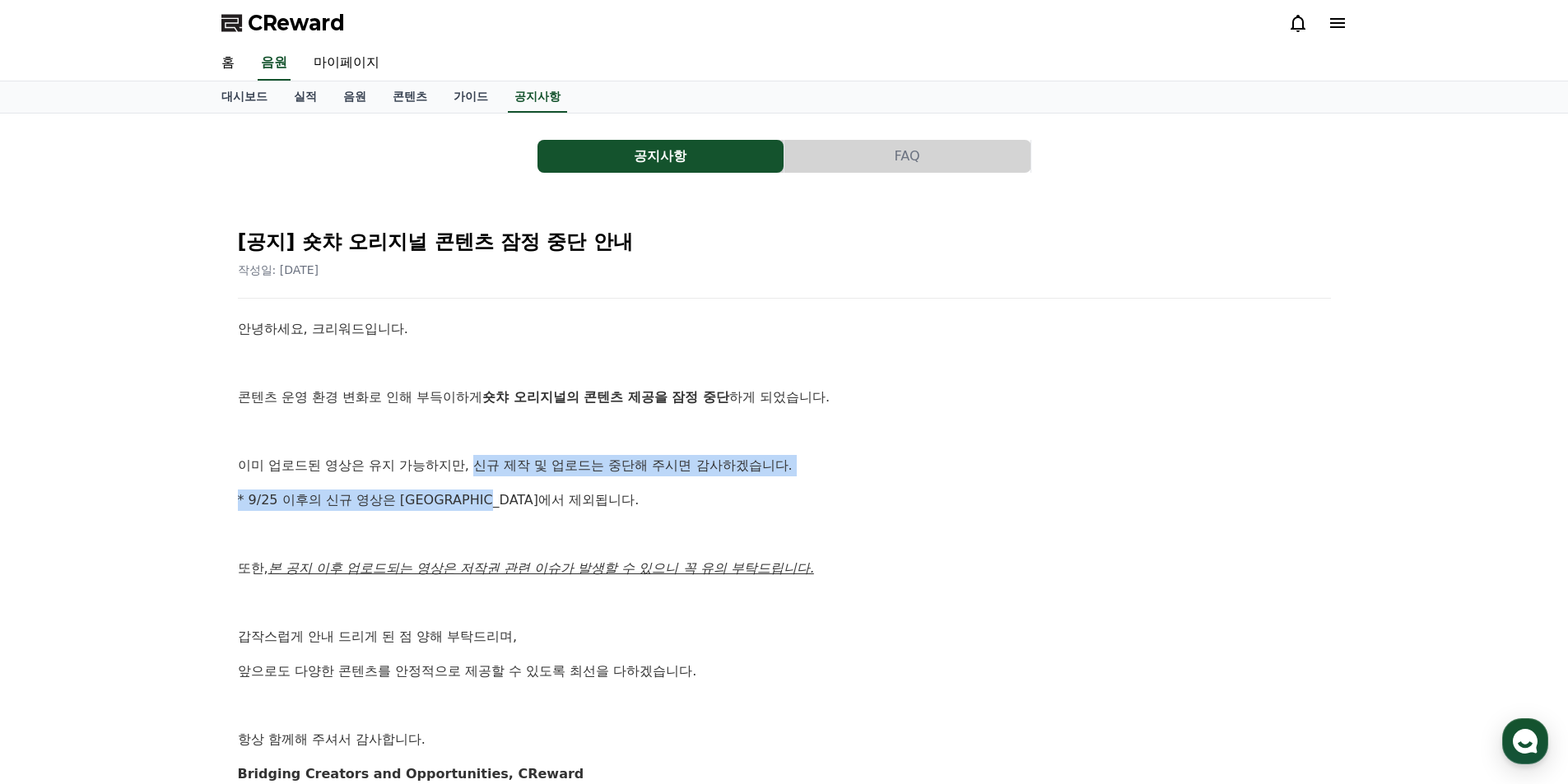
click at [739, 485] on div "안녕하세요, 크리워드입니다. 콘텐츠 운영 환경 변화로 인해 부득이하게 숏챠 오리지널의 콘텐츠 제공을 잠정 중단 하게 되었습니다. 이미 업로드된…" at bounding box center [784, 551] width 1093 height 466
click at [661, 498] on p "* 9/25 이후의 신규 영상은 정산에서 제외됩니다." at bounding box center [784, 500] width 1093 height 21
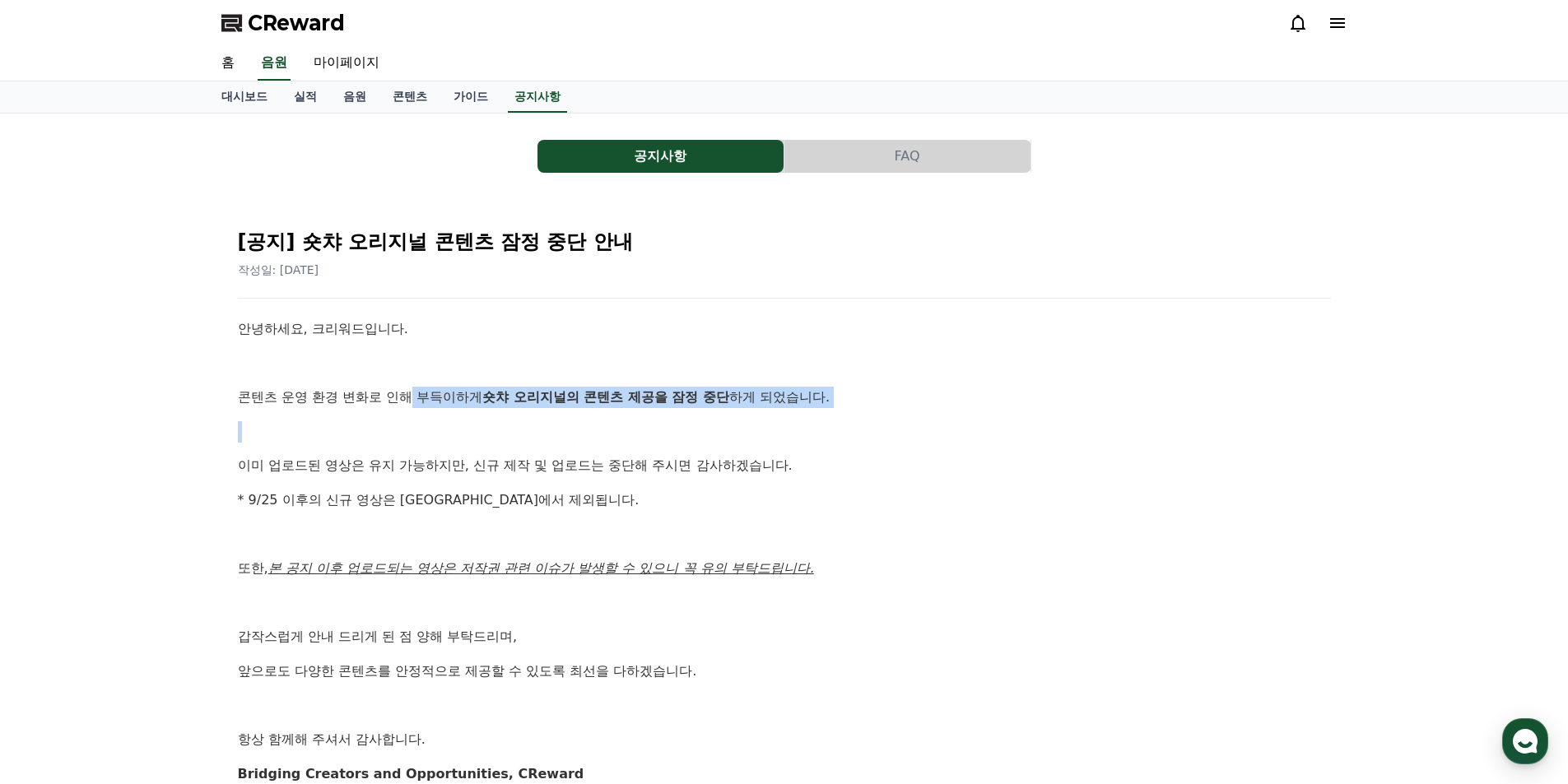
drag, startPoint x: 416, startPoint y: 389, endPoint x: 840, endPoint y: 415, distance: 424.8
click at [838, 415] on div "안녕하세요, 크리워드입니다. 콘텐츠 운영 환경 변화로 인해 부득이하게 숏챠 오리지널의 콘텐츠 제공을 잠정 중단 하게 되었습니다. 이미 업로드된…" at bounding box center [784, 551] width 1093 height 466
click at [582, 475] on p "이미 업로드된 영상은 유지 가능하지만, 신규 제작 및 업로드는 중단해 주시면 감사하겠습니다." at bounding box center [784, 466] width 1093 height 21
drag, startPoint x: 367, startPoint y: 408, endPoint x: 533, endPoint y: 438, distance: 168.7
click at [537, 424] on div "안녕하세요, 크리워드입니다. 콘텐츠 운영 환경 변화로 인해 부득이하게 숏챠 오리지널의 콘텐츠 제공을 잠정 중단 하게 되었습니다. 이미 업로드된…" at bounding box center [784, 551] width 1093 height 466
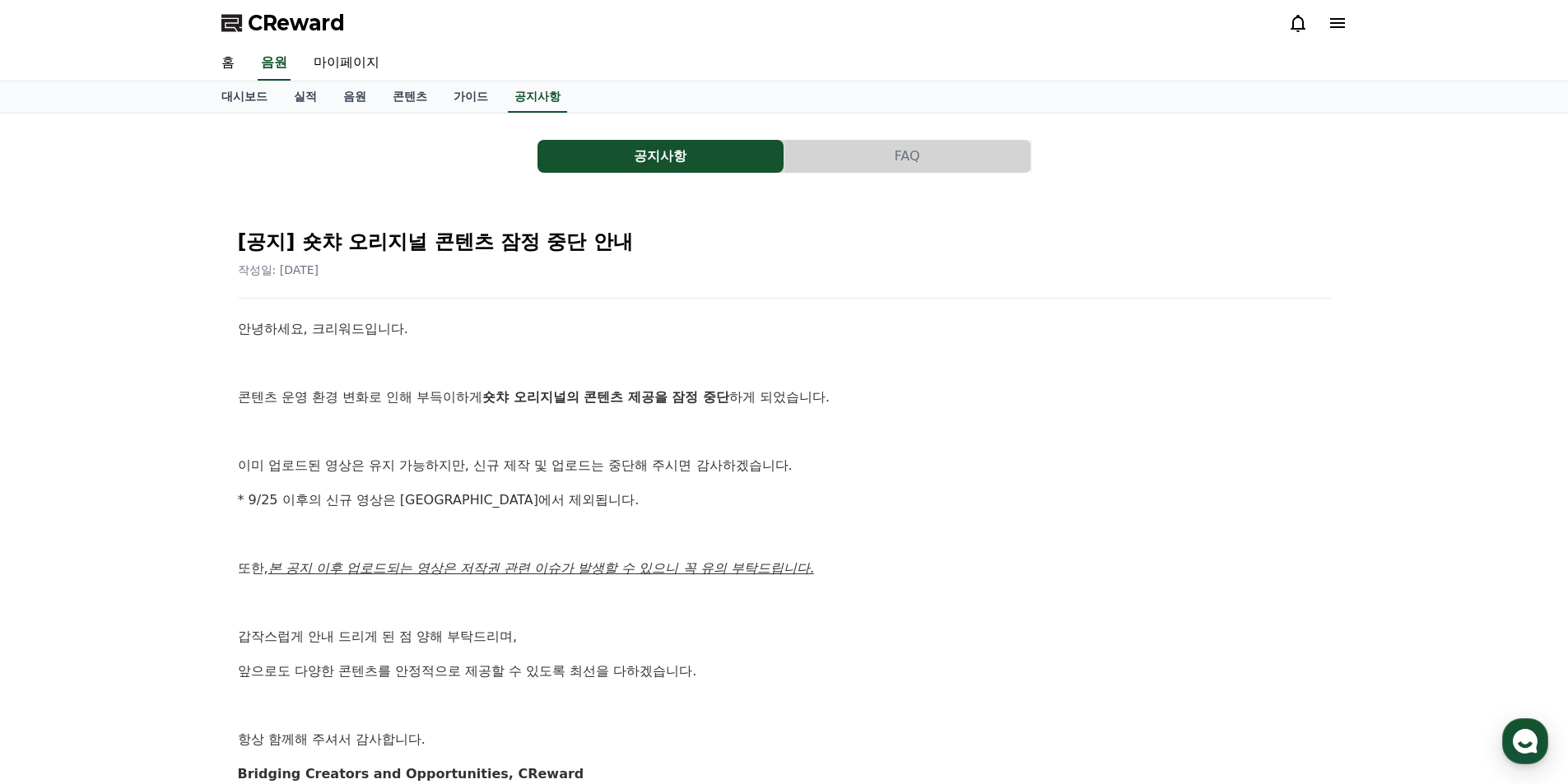
click at [513, 522] on div "안녕하세요, 크리워드입니다. 콘텐츠 운영 환경 변화로 인해 부득이하게 숏챠 오리지널의 콘텐츠 제공을 잠정 중단 하게 되었습니다. 이미 업로드된…" at bounding box center [784, 551] width 1093 height 466
drag, startPoint x: 336, startPoint y: 494, endPoint x: 603, endPoint y: 521, distance: 268.4
click at [603, 521] on div "안녕하세요, 크리워드입니다. 콘텐츠 운영 환경 변화로 인해 부득이하게 숏챠 오리지널의 콘텐츠 제공을 잠정 중단 하게 되었습니다. 이미 업로드된…" at bounding box center [784, 551] width 1093 height 466
click at [524, 555] on div "안녕하세요, 크리워드입니다. 콘텐츠 운영 환경 변화로 인해 부득이하게 숏챠 오리지널의 콘텐츠 제공을 잠정 중단 하게 되었습니다. 이미 업로드된…" at bounding box center [784, 551] width 1093 height 466
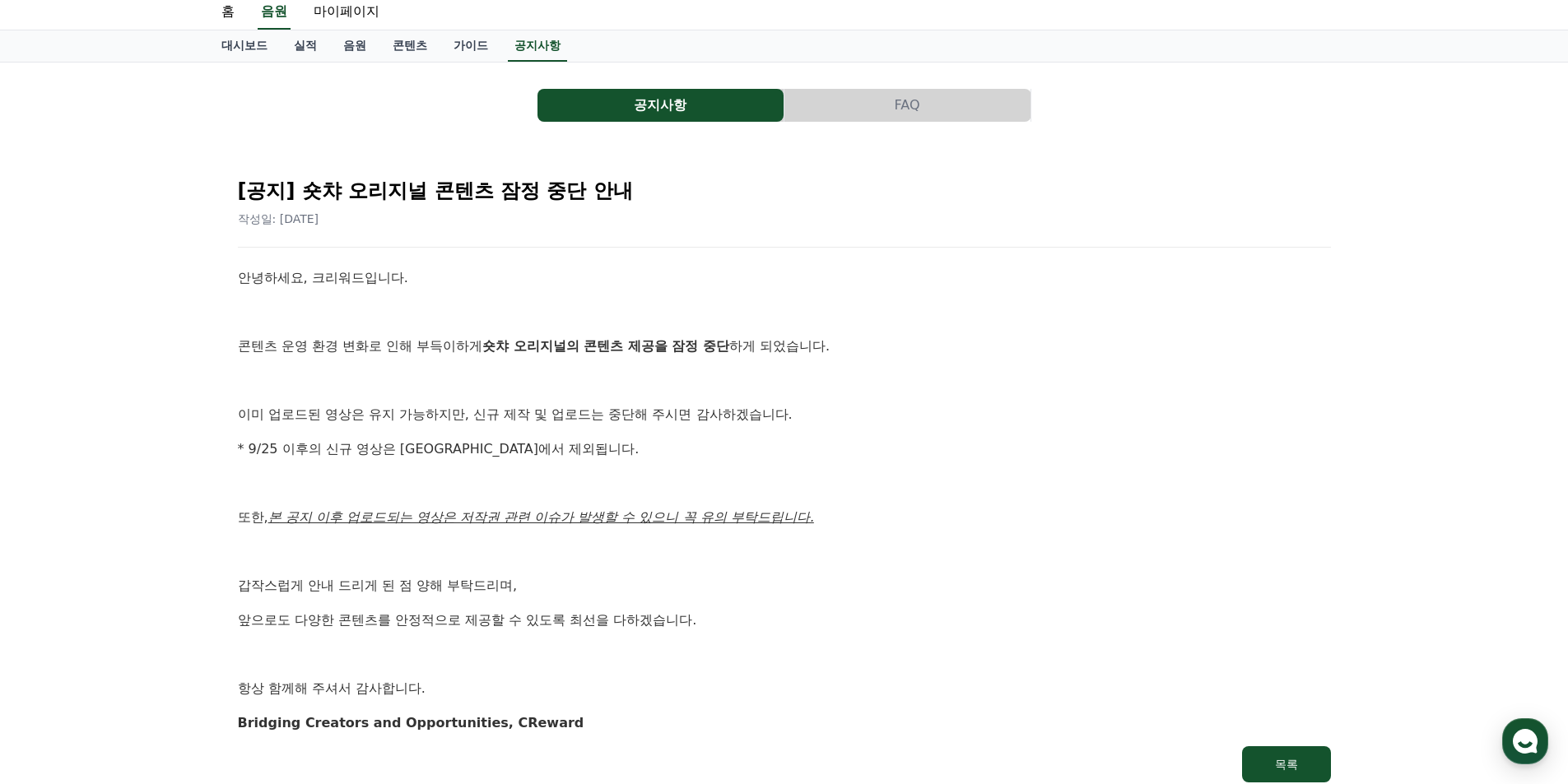
scroll to position [165, 0]
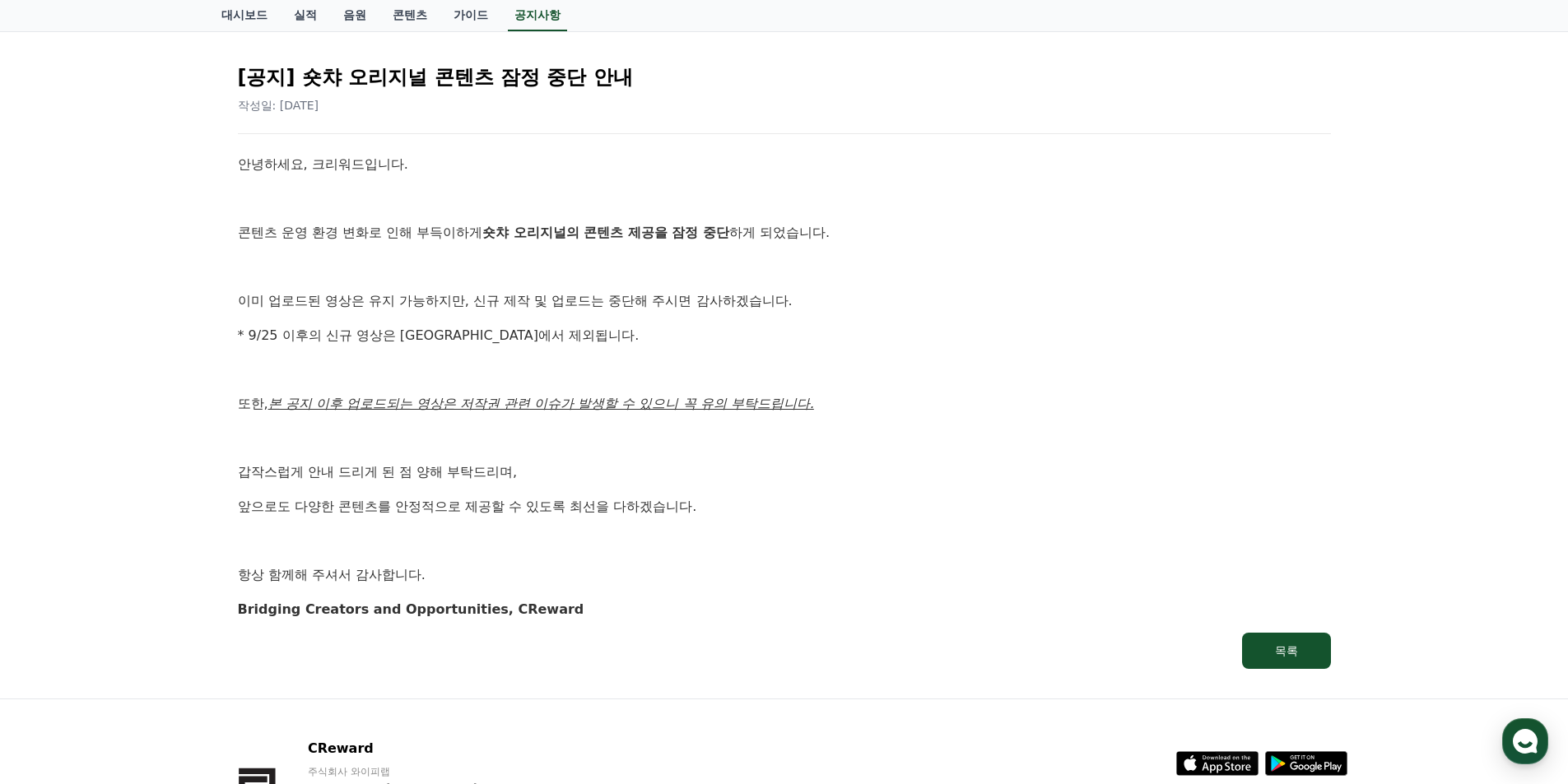
drag, startPoint x: 594, startPoint y: 463, endPoint x: 728, endPoint y: 485, distance: 135.8
click at [728, 485] on div "안녕하세요, 크리워드입니다. 콘텐츠 운영 환경 변화로 인해 부득이하게 숏챠 오리지널의 콘텐츠 제공을 잠정 중단 하게 되었습니다. 이미 업로드된…" at bounding box center [784, 387] width 1093 height 466
drag, startPoint x: 677, startPoint y: 559, endPoint x: 650, endPoint y: 559, distance: 27.0
click at [674, 561] on div "안녕하세요, 크리워드입니다. 콘텐츠 운영 환경 변화로 인해 부득이하게 숏챠 오리지널의 콘텐츠 제공을 잠정 중단 하게 되었습니다. 이미 업로드된…" at bounding box center [784, 387] width 1093 height 466
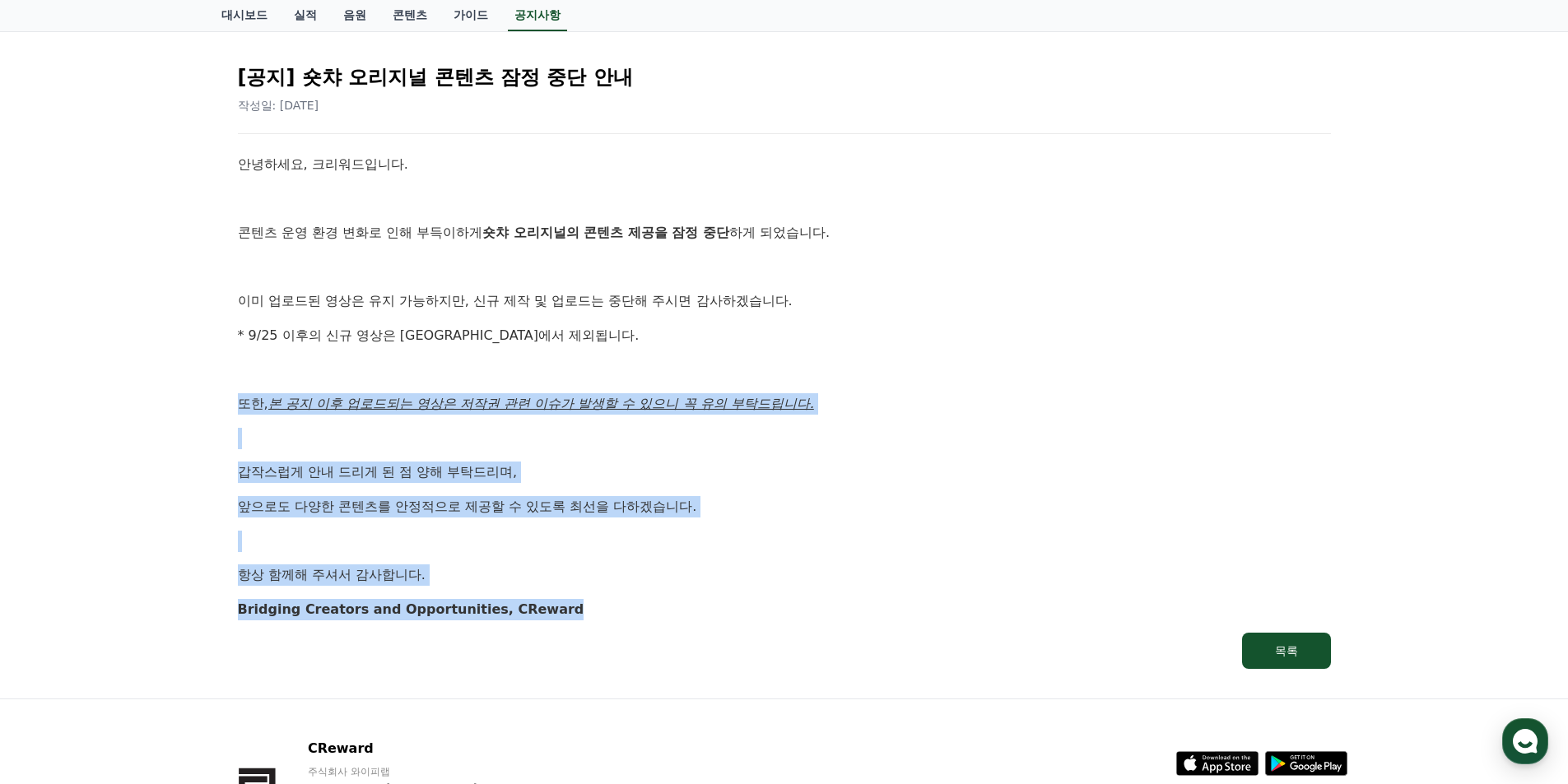
drag, startPoint x: 553, startPoint y: 481, endPoint x: 675, endPoint y: 619, distance: 184.2
click at [693, 625] on div "[공지] 숏챠 오리지널 콘텐츠 잠정 중단 안내 작성일: 2025-09-25 안녕하세요, 크리워드입니다. 콘텐츠 운영 환경 변화로 인해 부득이하…" at bounding box center [784, 360] width 1126 height 651
click at [499, 539] on p at bounding box center [784, 541] width 1093 height 21
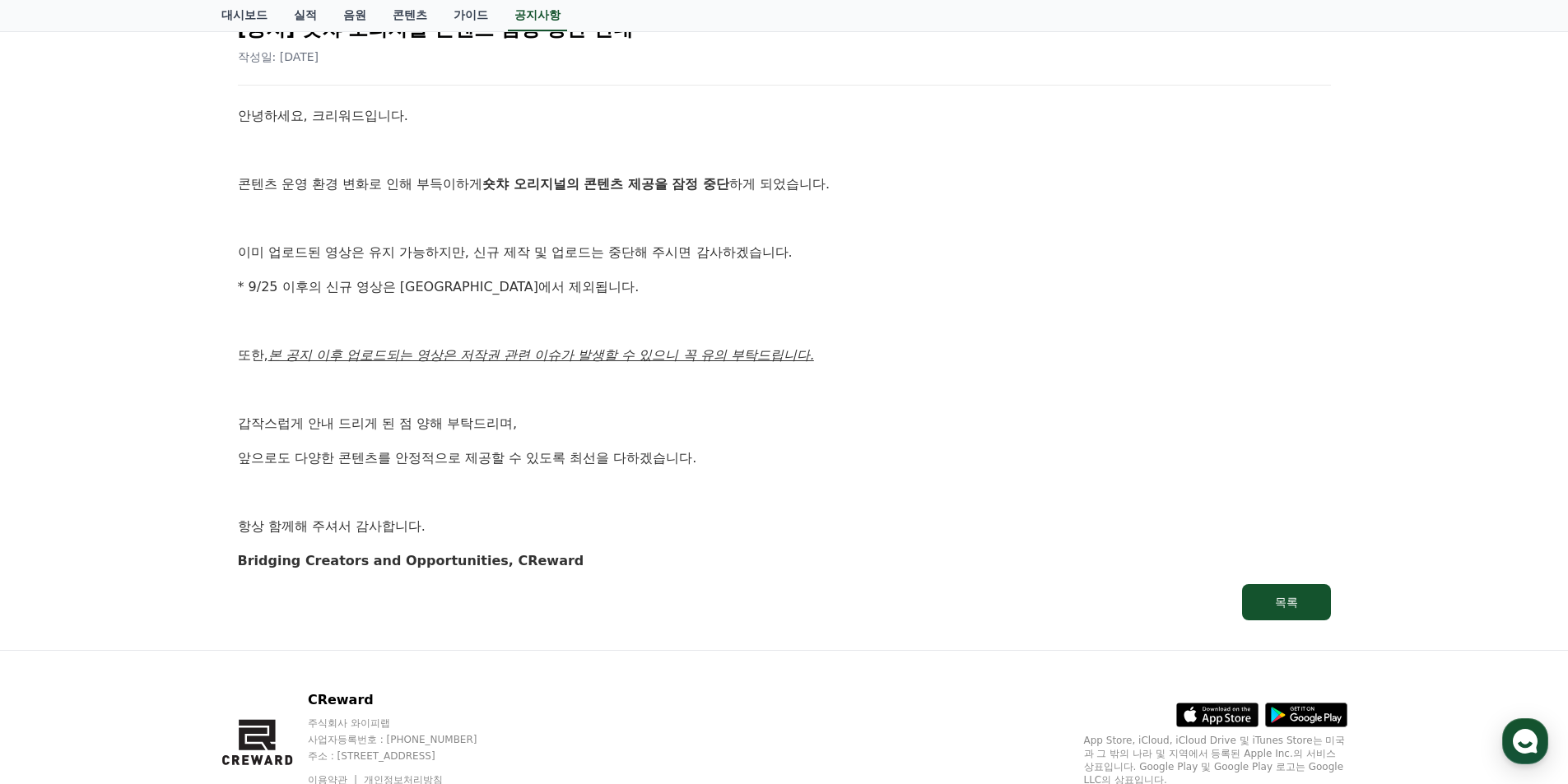
scroll to position [284, 0]
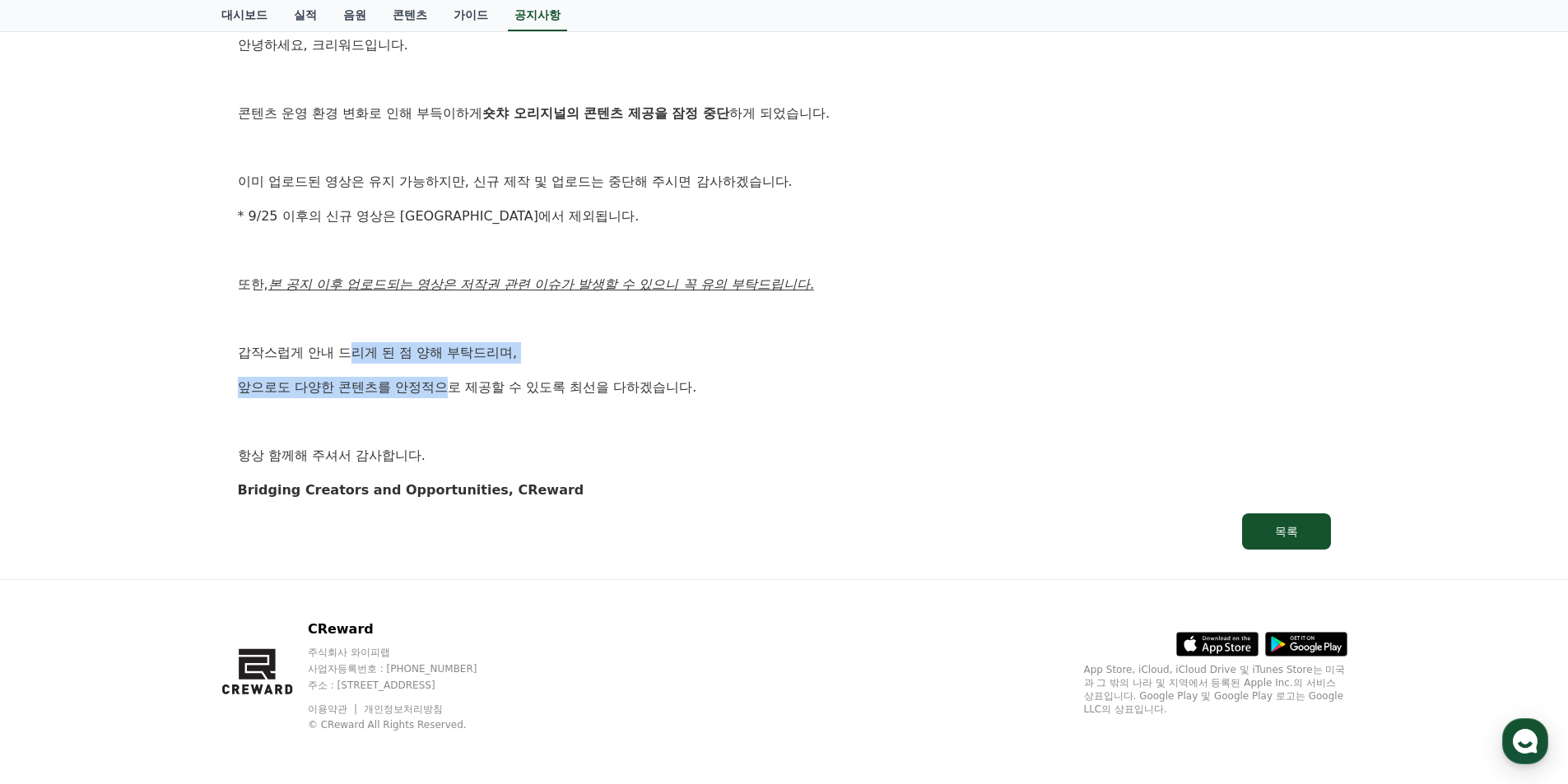
click at [587, 473] on div "안녕하세요, 크리워드입니다. 콘텐츠 운영 환경 변화로 인해 부득이하게 숏챠 오리지널의 콘텐츠 제공을 잠정 중단 하게 되었습니다. 이미 업로드된…" at bounding box center [784, 267] width 1093 height 466
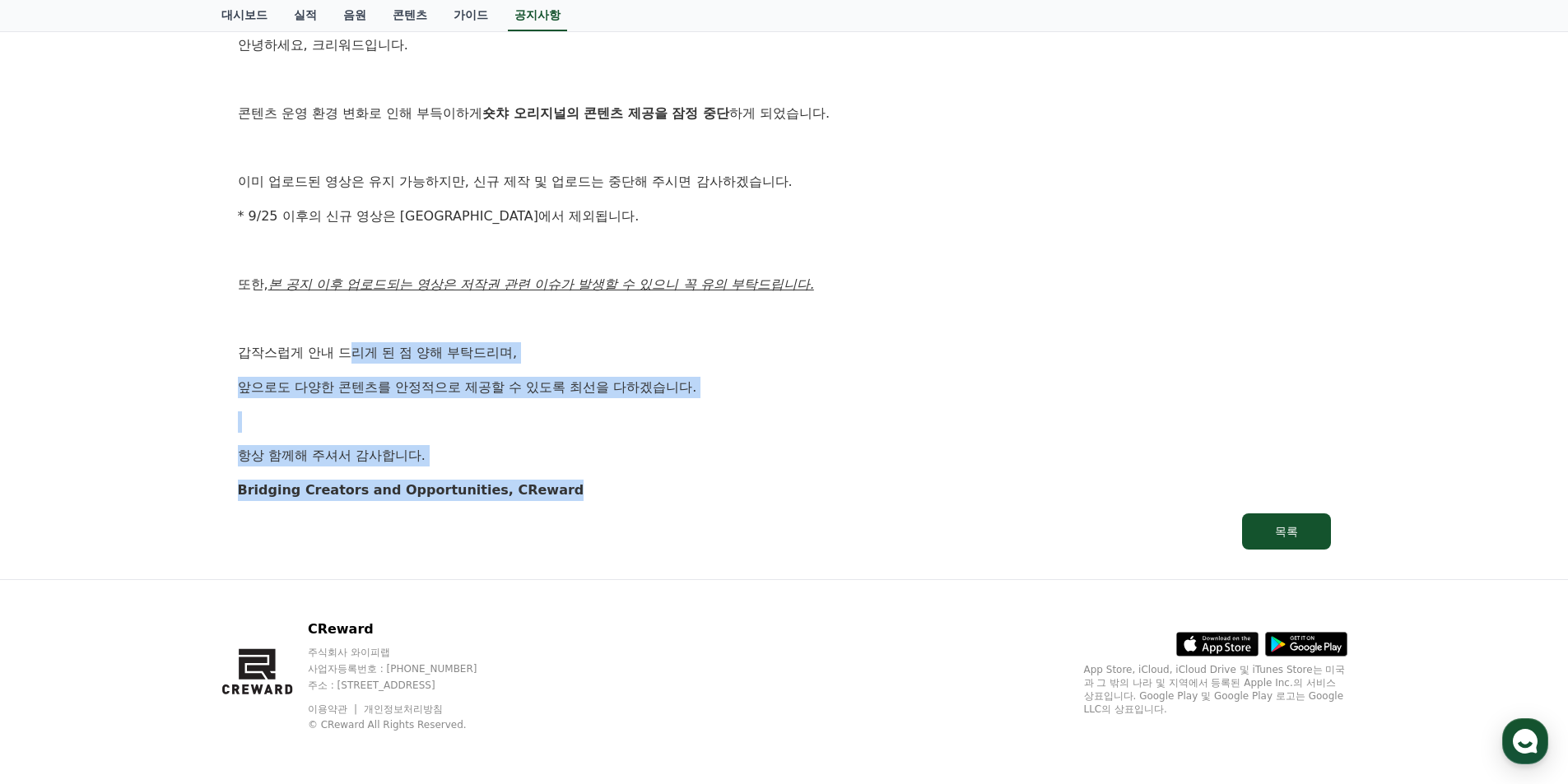
click at [611, 536] on link "목록" at bounding box center [784, 531] width 1093 height 36
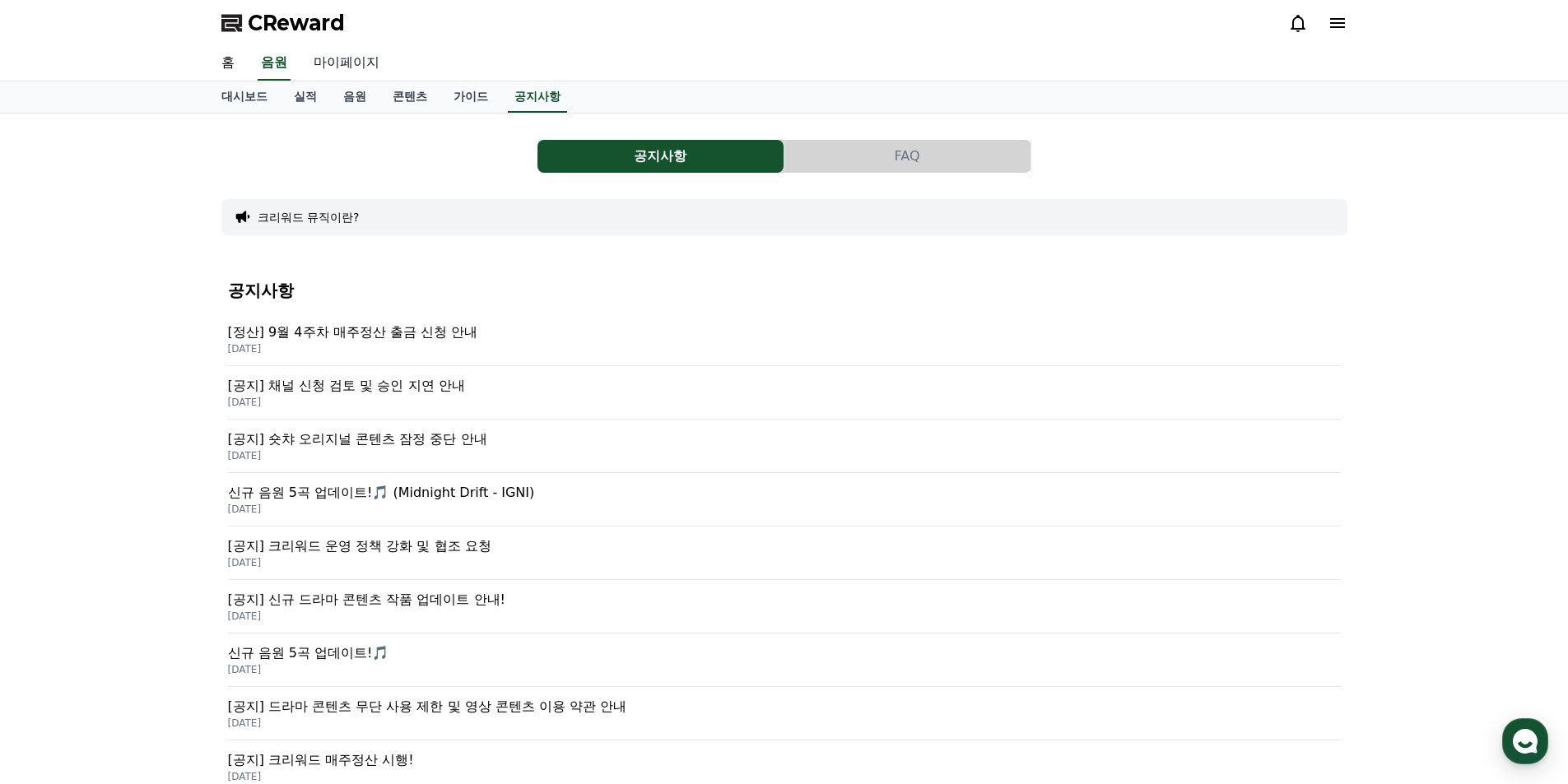
click at [333, 61] on link "마이페이지" at bounding box center [347, 63] width 92 height 35
select select "**********"
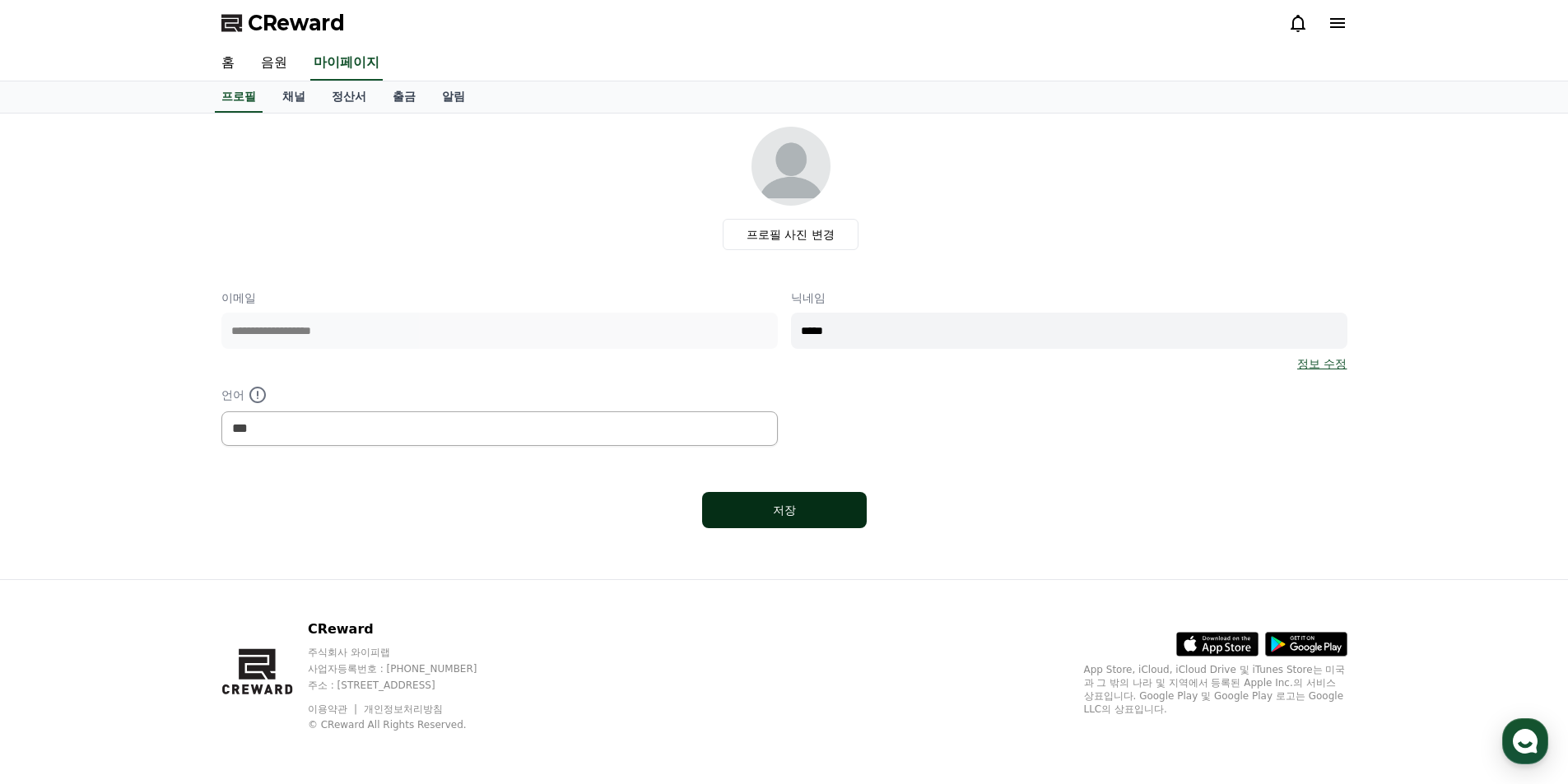
click at [741, 505] on div "저장" at bounding box center [784, 510] width 99 height 16
select select "**********"
click at [286, 90] on link "채널" at bounding box center [294, 97] width 49 height 31
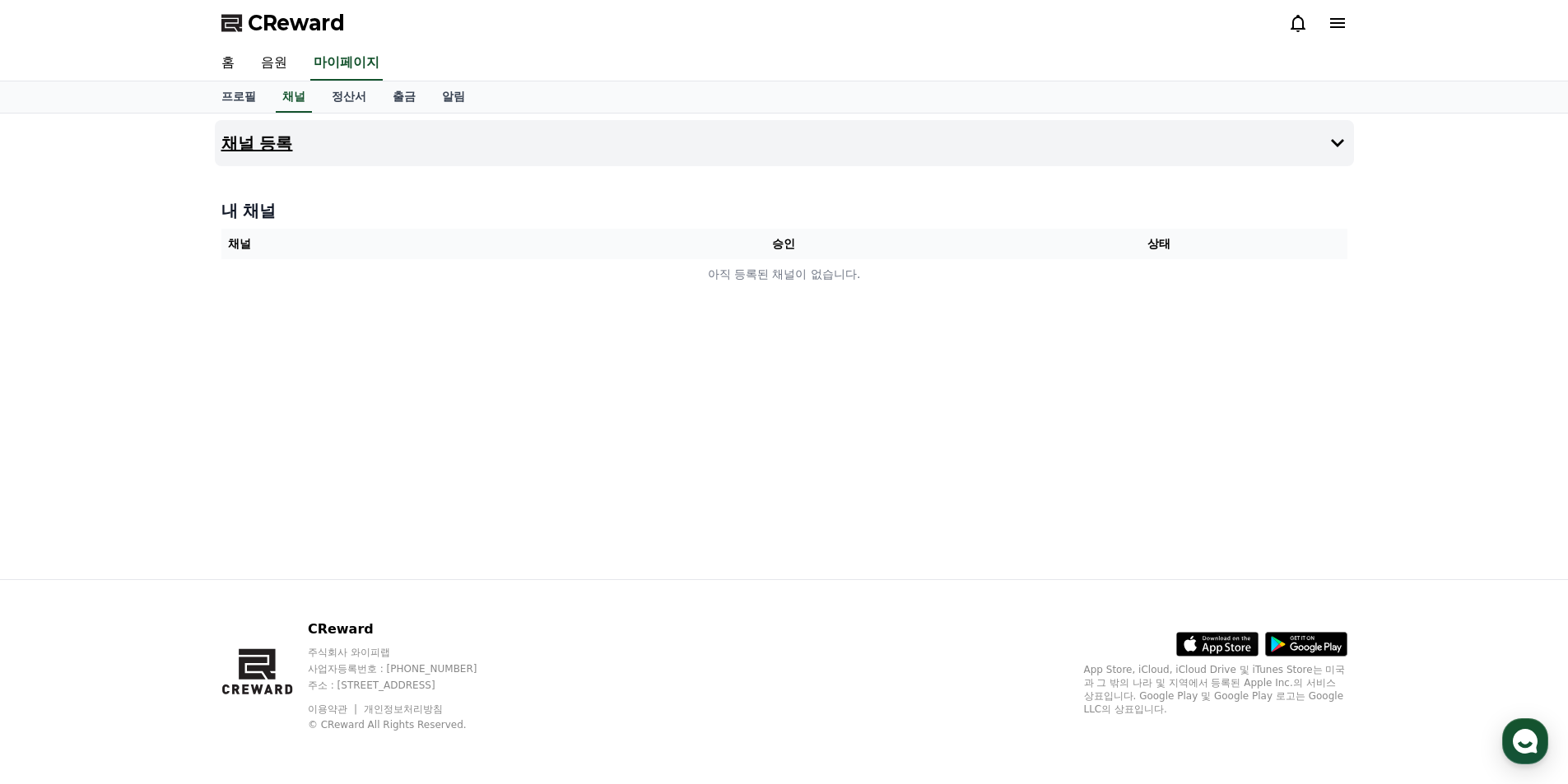
click at [733, 155] on button "채널 등록" at bounding box center [784, 143] width 1139 height 46
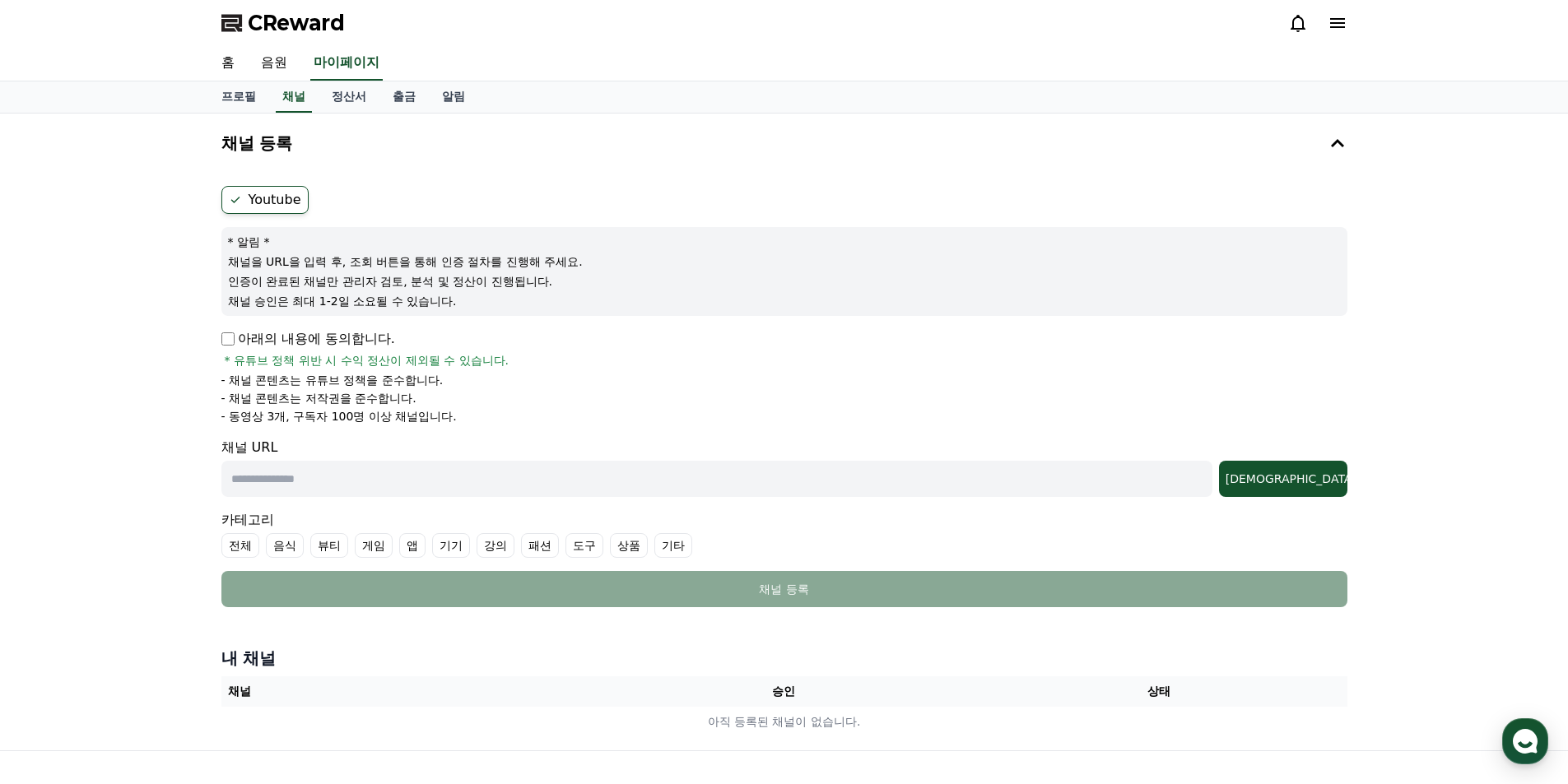
click at [407, 466] on input "text" at bounding box center [717, 479] width 991 height 36
paste input "**********"
type input "**********"
click at [1319, 491] on button "조회" at bounding box center [1283, 479] width 128 height 36
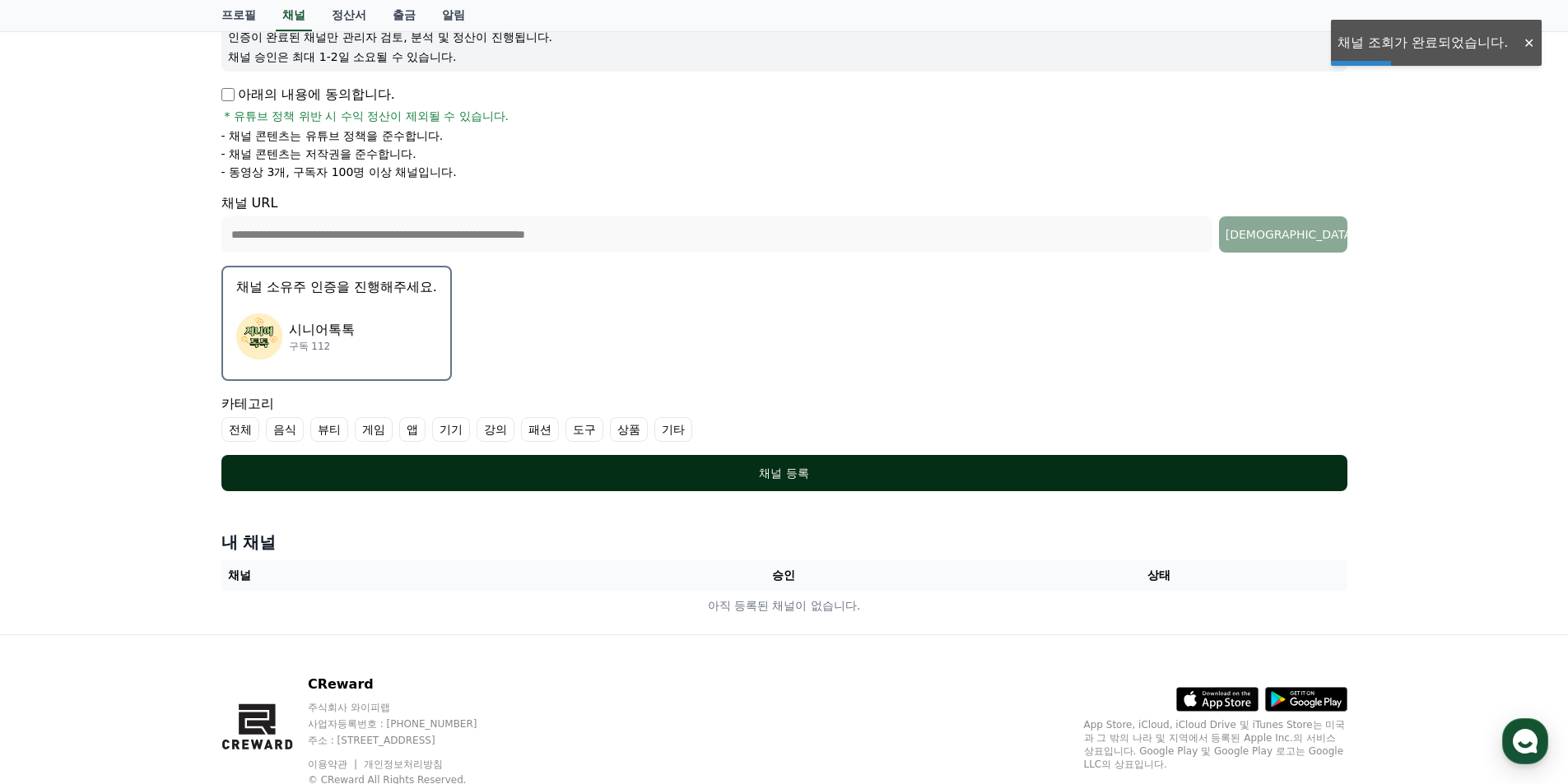
scroll to position [247, 0]
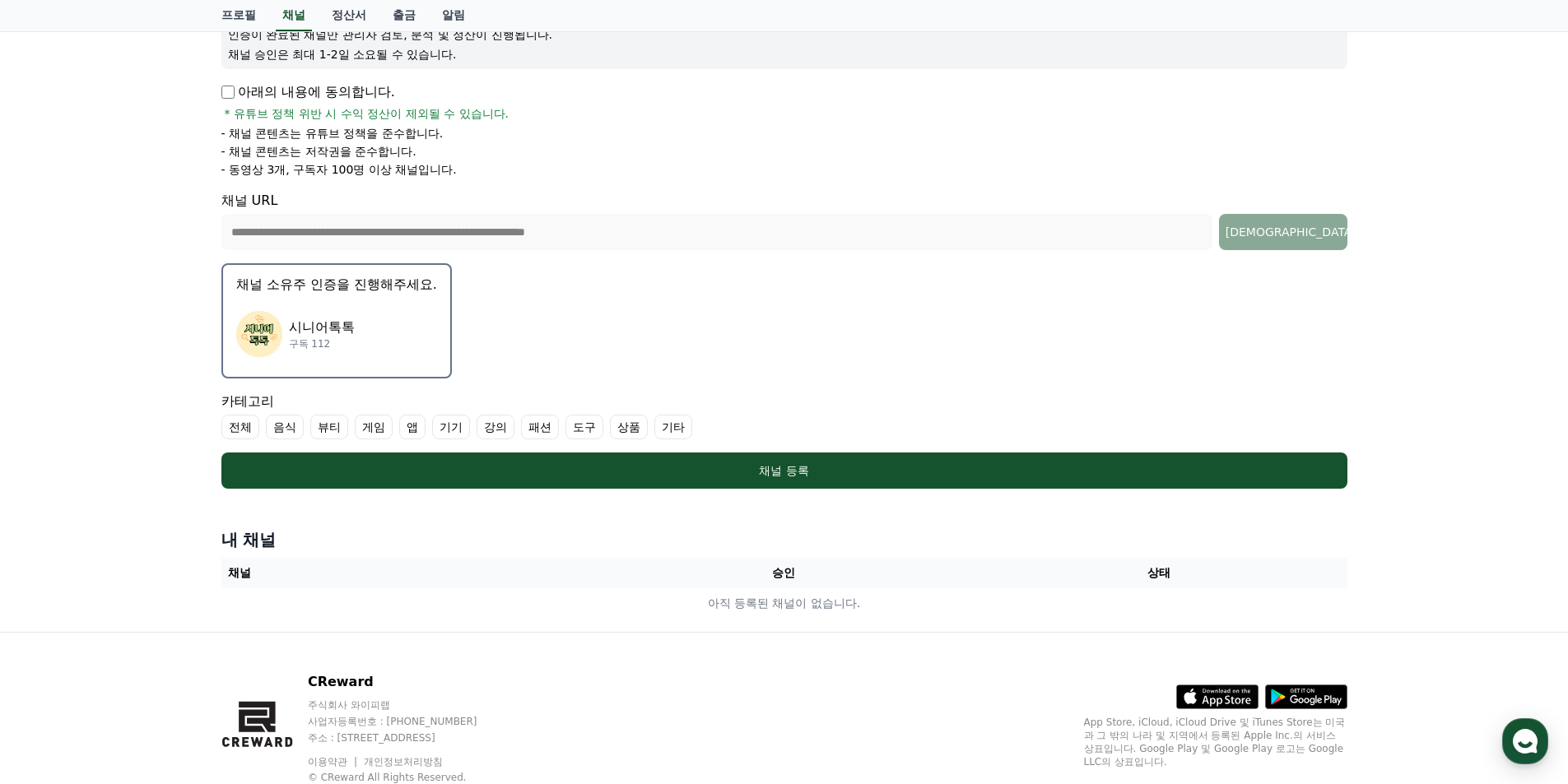
click at [354, 314] on div "시니어톡톡 구독 112" at bounding box center [337, 334] width 201 height 66
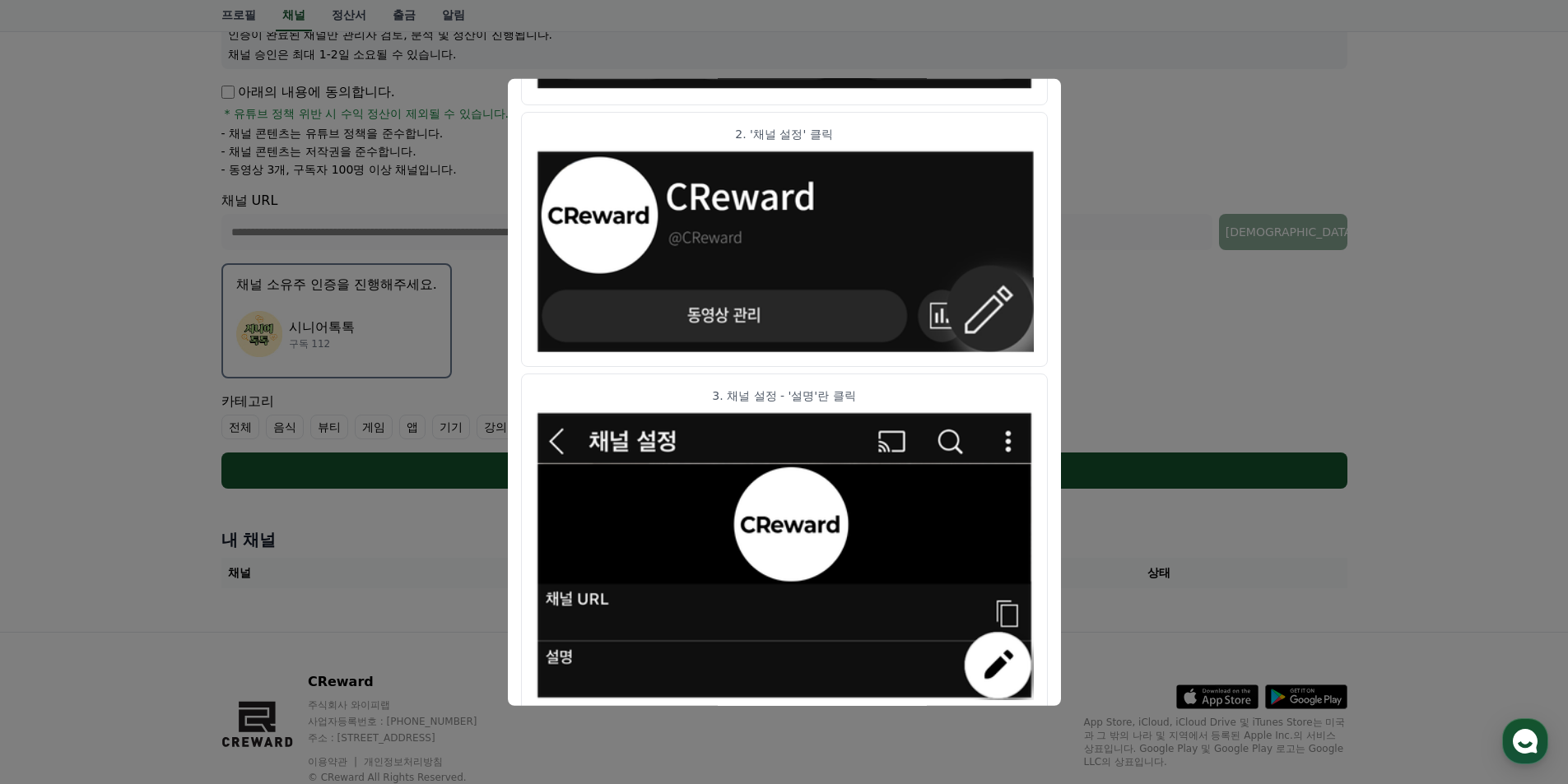
scroll to position [464, 0]
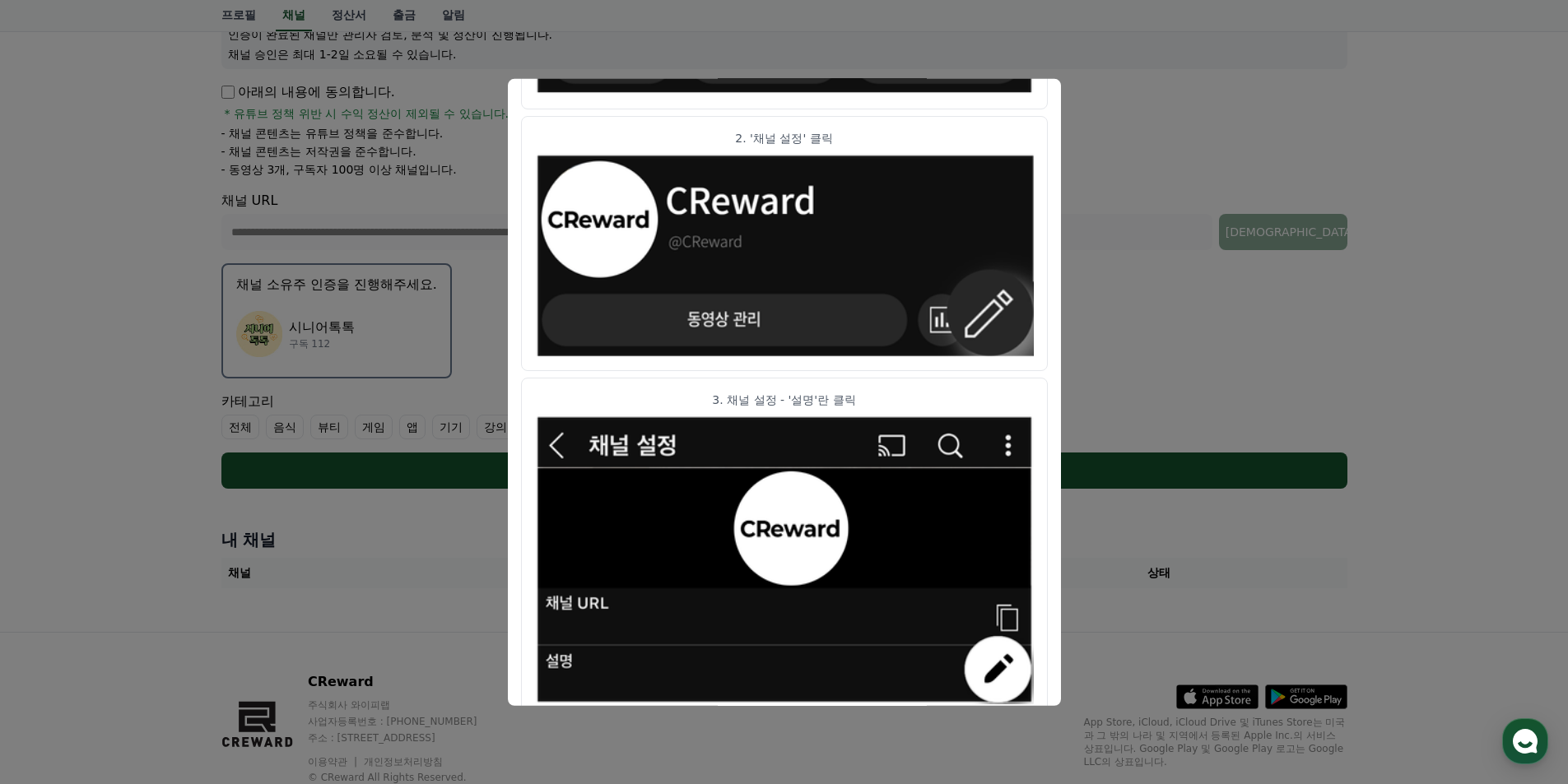
drag, startPoint x: 732, startPoint y: 399, endPoint x: 879, endPoint y: 402, distance: 147.0
click at [879, 402] on p "3. 채널 설정 - '설명'란 클릭" at bounding box center [784, 400] width 499 height 16
click at [868, 401] on p "3. 채널 설정 - '설명'란 클릭" at bounding box center [784, 400] width 499 height 16
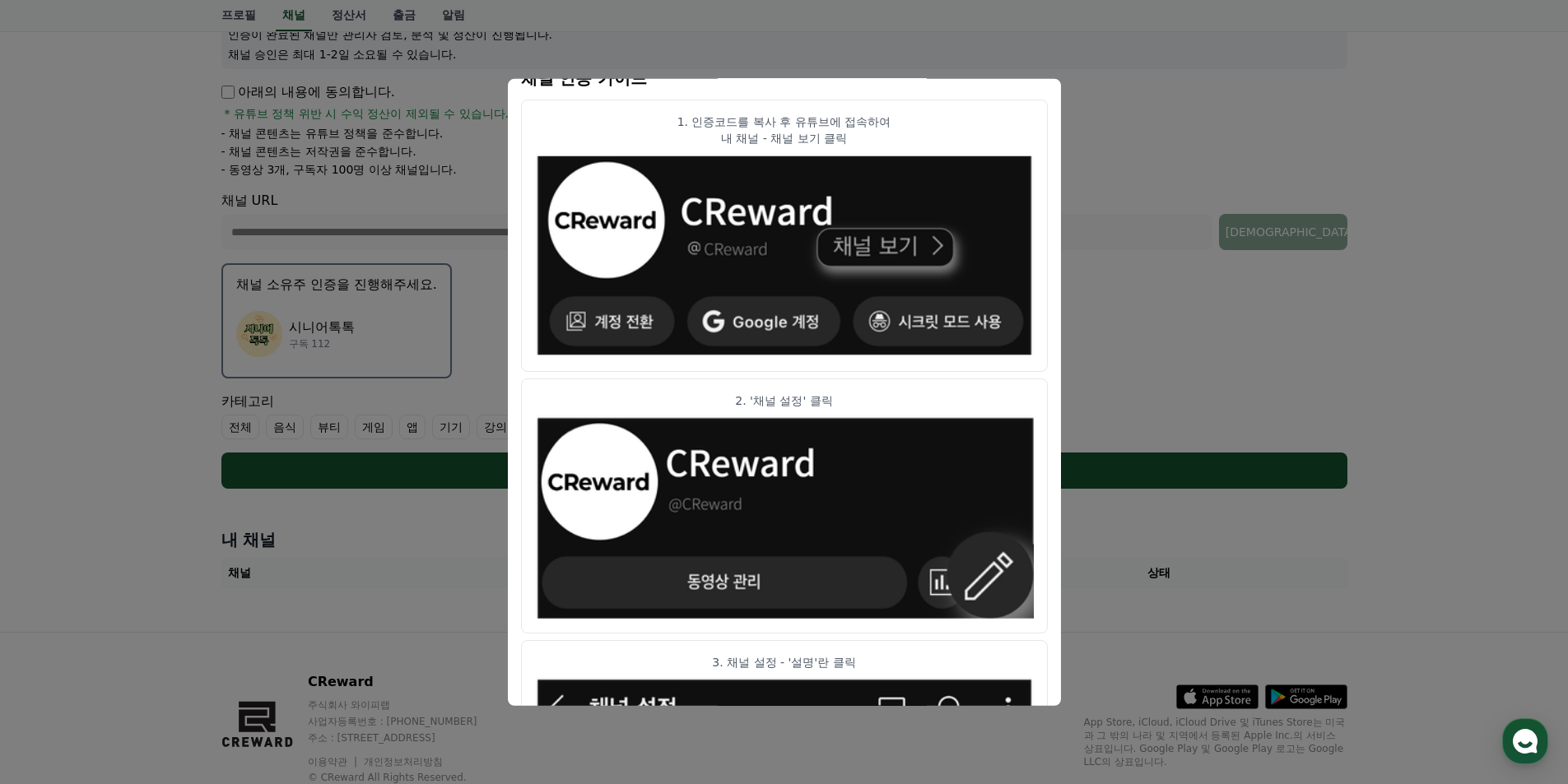
scroll to position [53, 0]
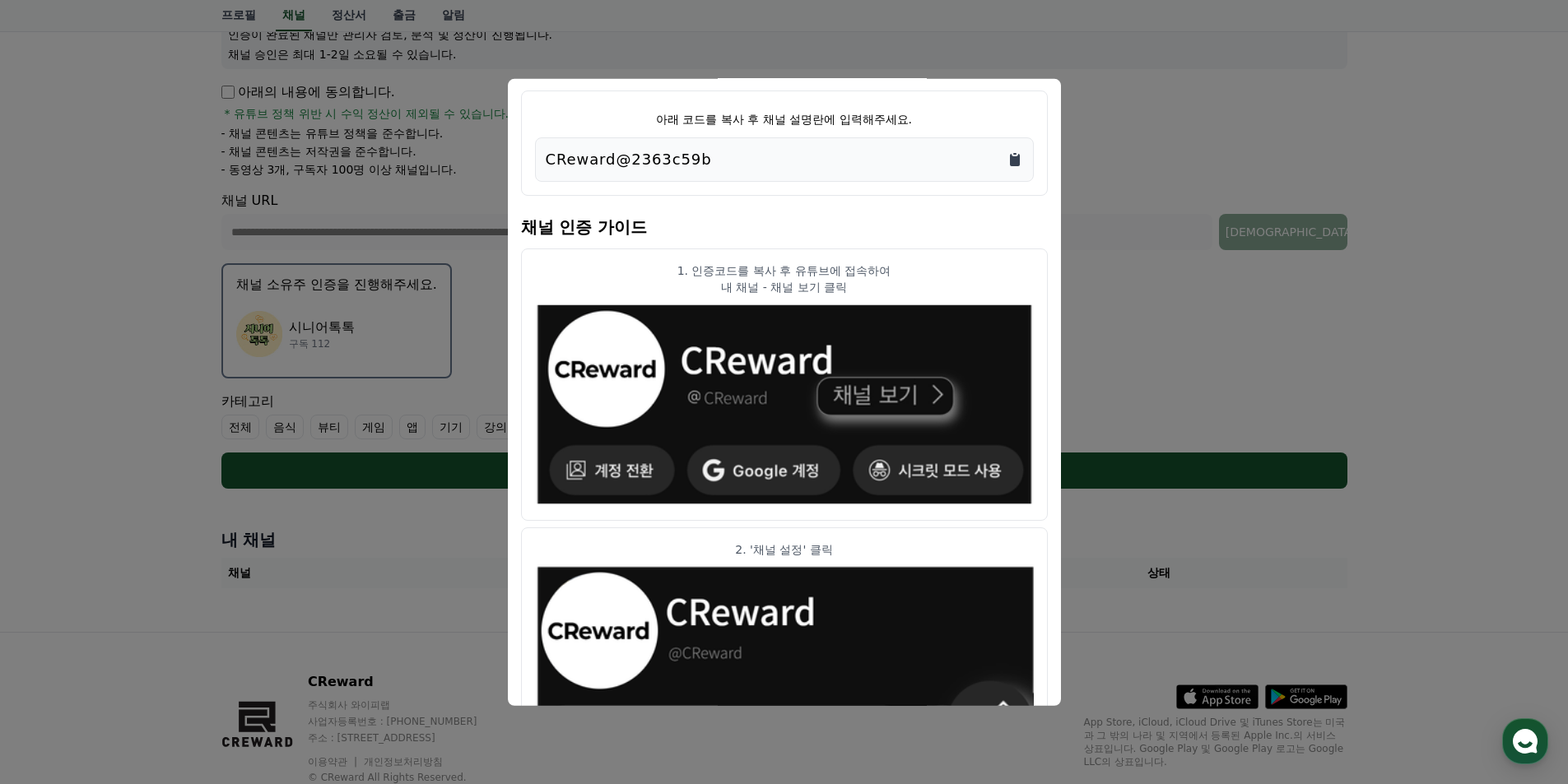
click at [1012, 164] on icon "Copy to clipboard" at bounding box center [1015, 159] width 10 height 12
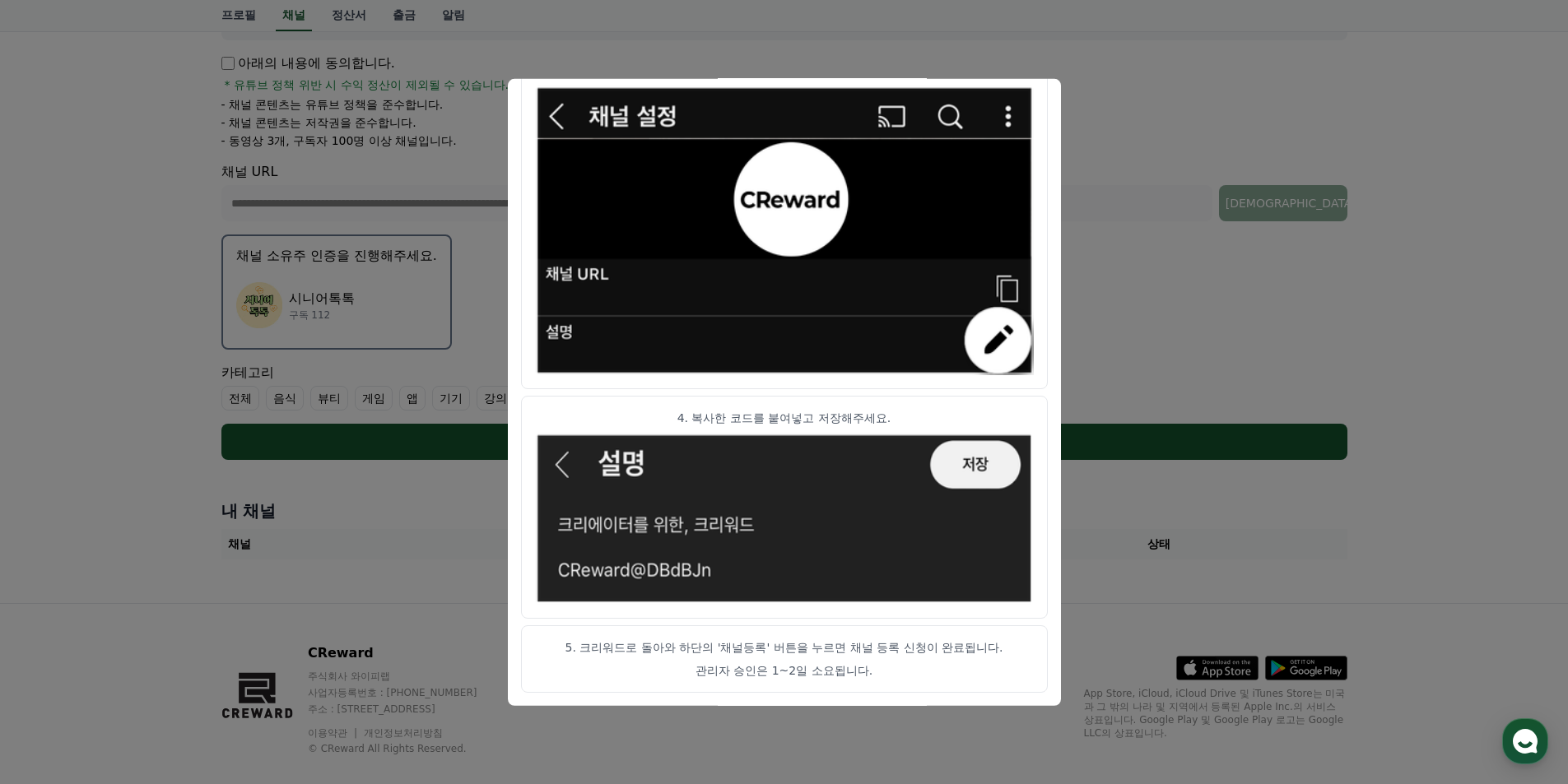
scroll to position [299, 0]
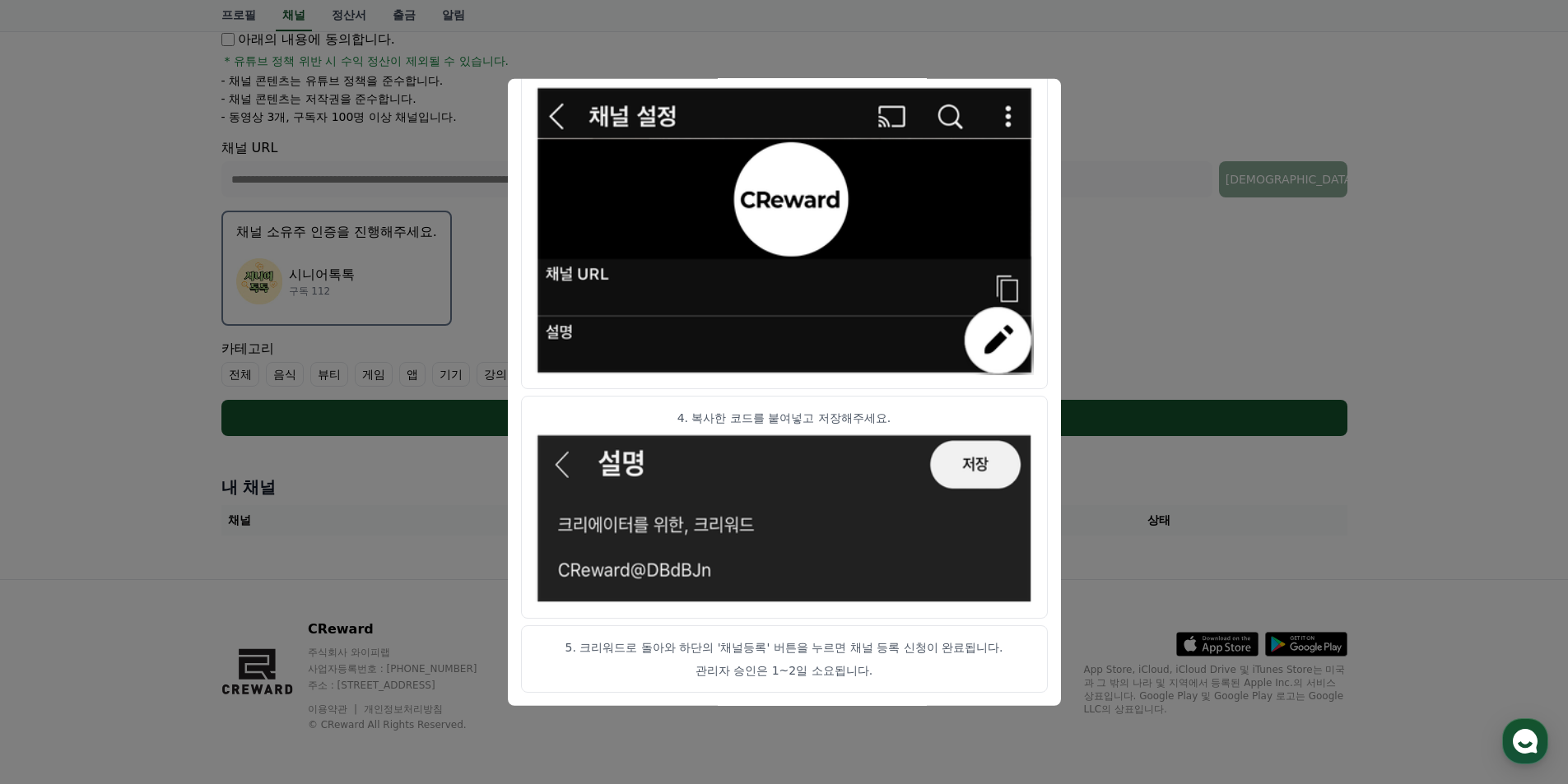
drag, startPoint x: 665, startPoint y: 652, endPoint x: 951, endPoint y: 703, distance: 290.5
click at [977, 443] on div "채널 인증 코드 아래 코드를 복사 후 채널 설명란에 입력해주세요. CReward@2363c59b 채널 인증 가이드 1. 인증코드를 복사 후 유…" at bounding box center [784, 443] width 1139 height 0
click at [898, 670] on p "관리자 승인은 1~2일 소요됩니다." at bounding box center [784, 670] width 499 height 16
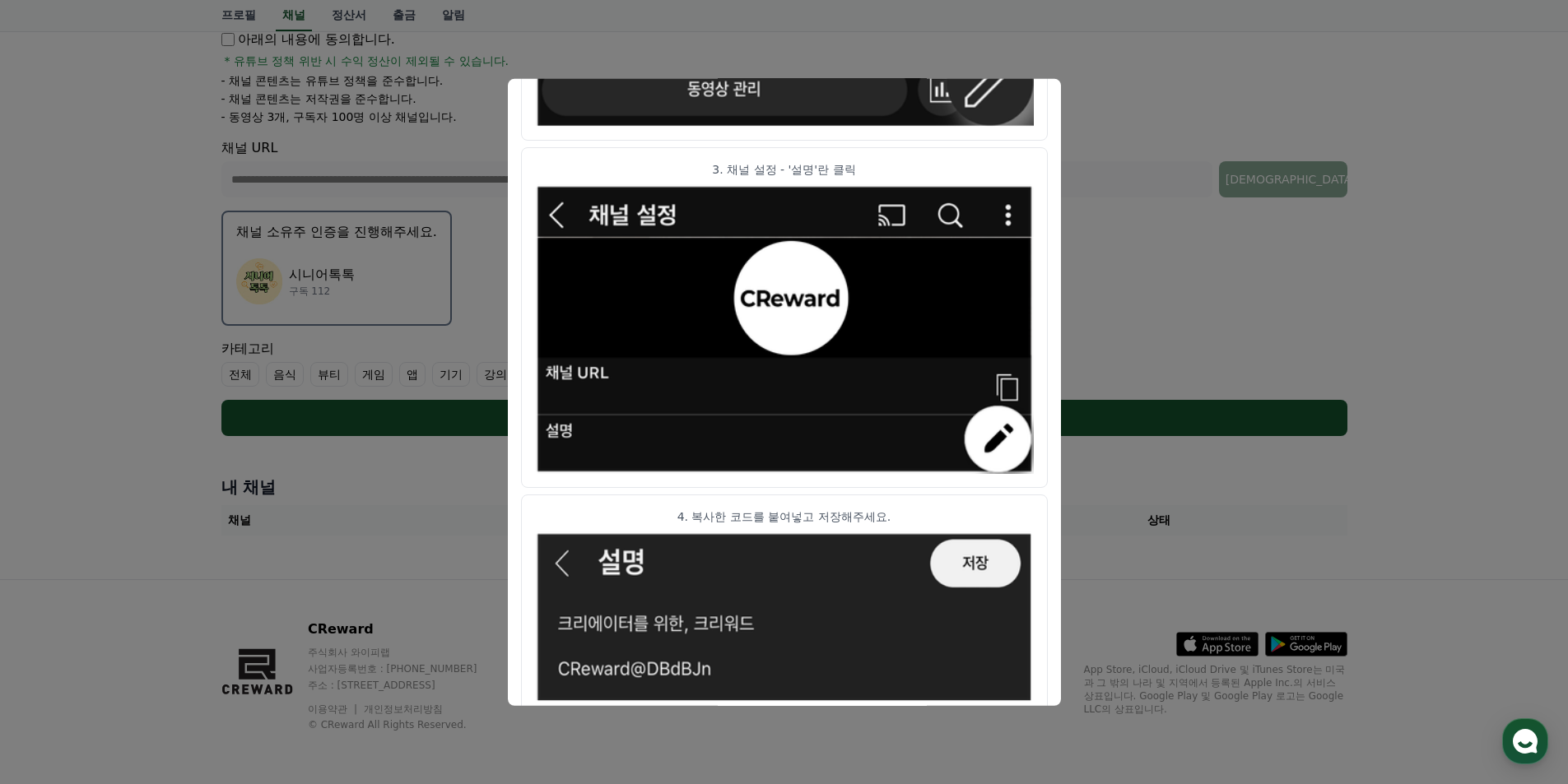
scroll to position [793, 0]
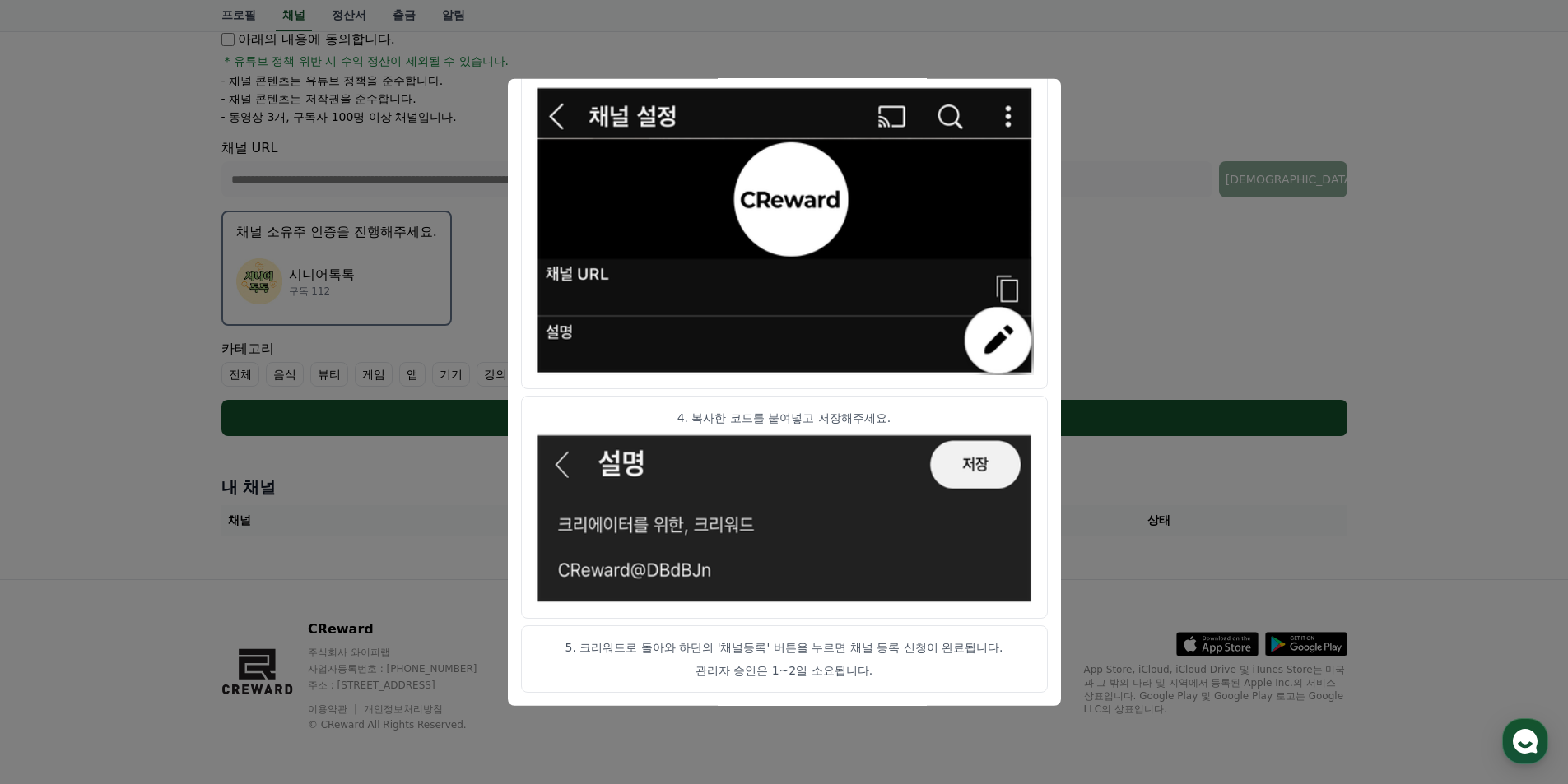
click at [1137, 284] on button "close modal" at bounding box center [784, 392] width 1568 height 784
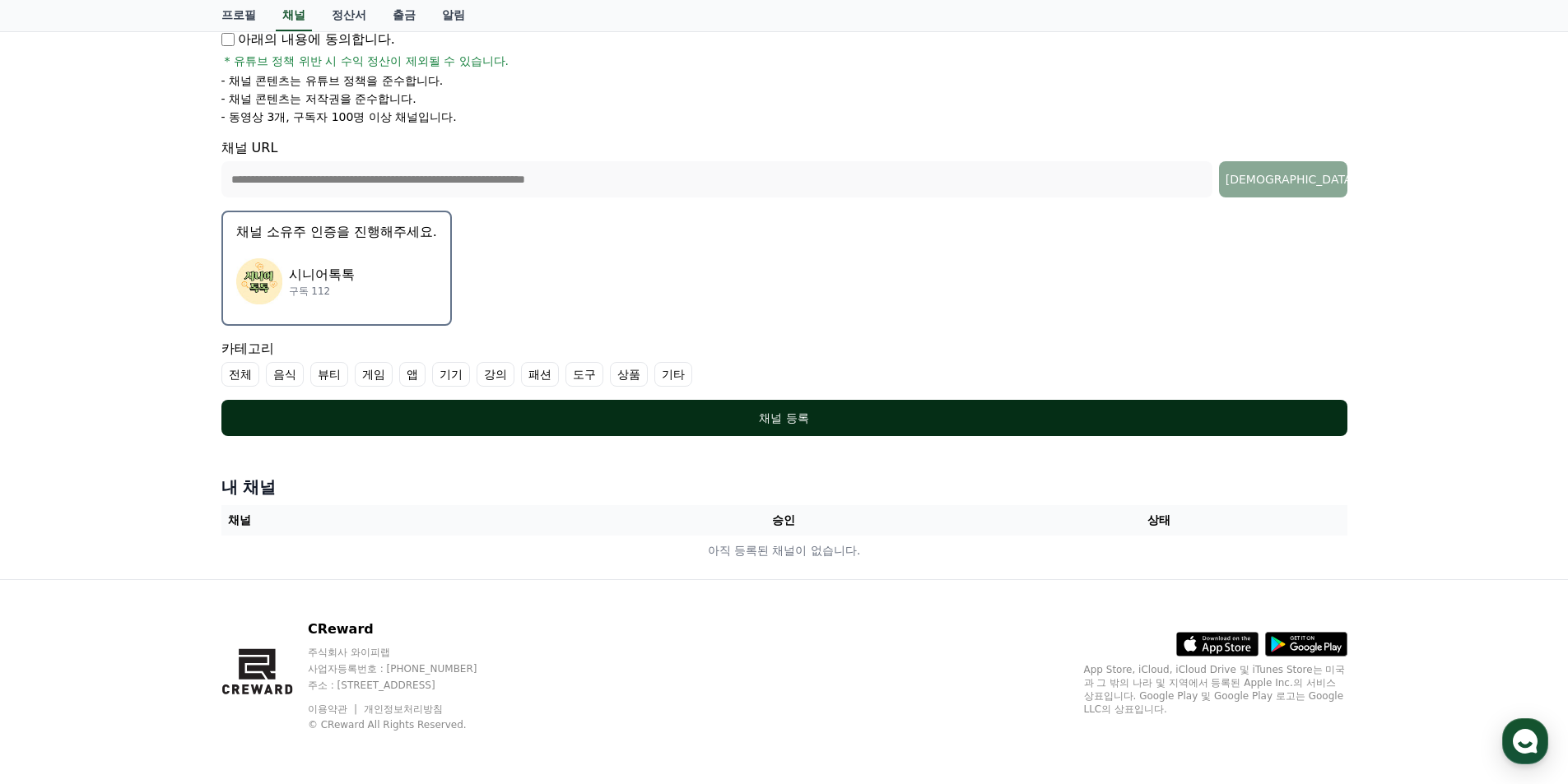
click at [732, 424] on div "채널 등록" at bounding box center [784, 418] width 1060 height 16
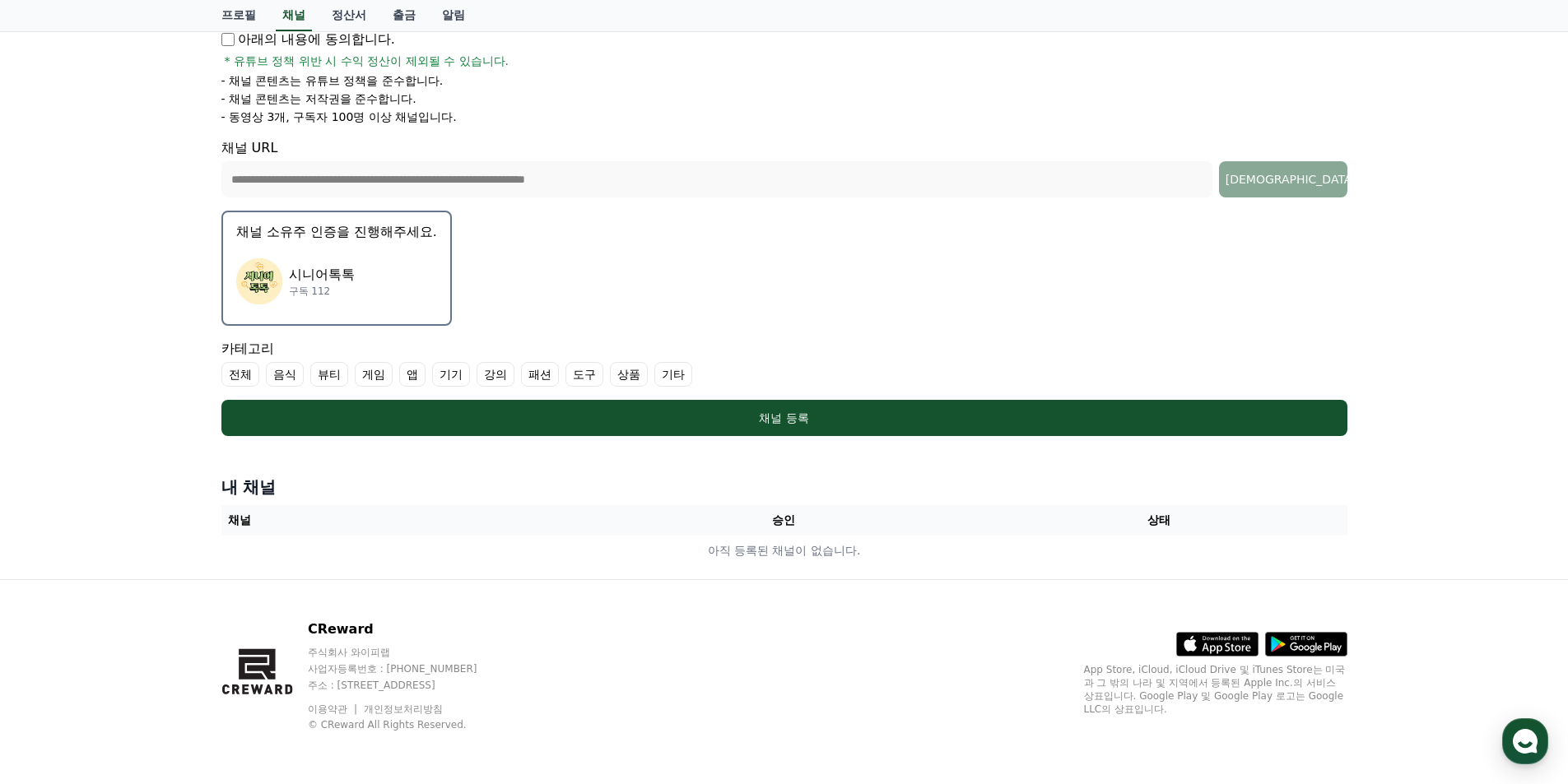
click at [680, 377] on label "기타" at bounding box center [673, 374] width 38 height 25
click at [677, 368] on label "기타" at bounding box center [673, 374] width 38 height 25
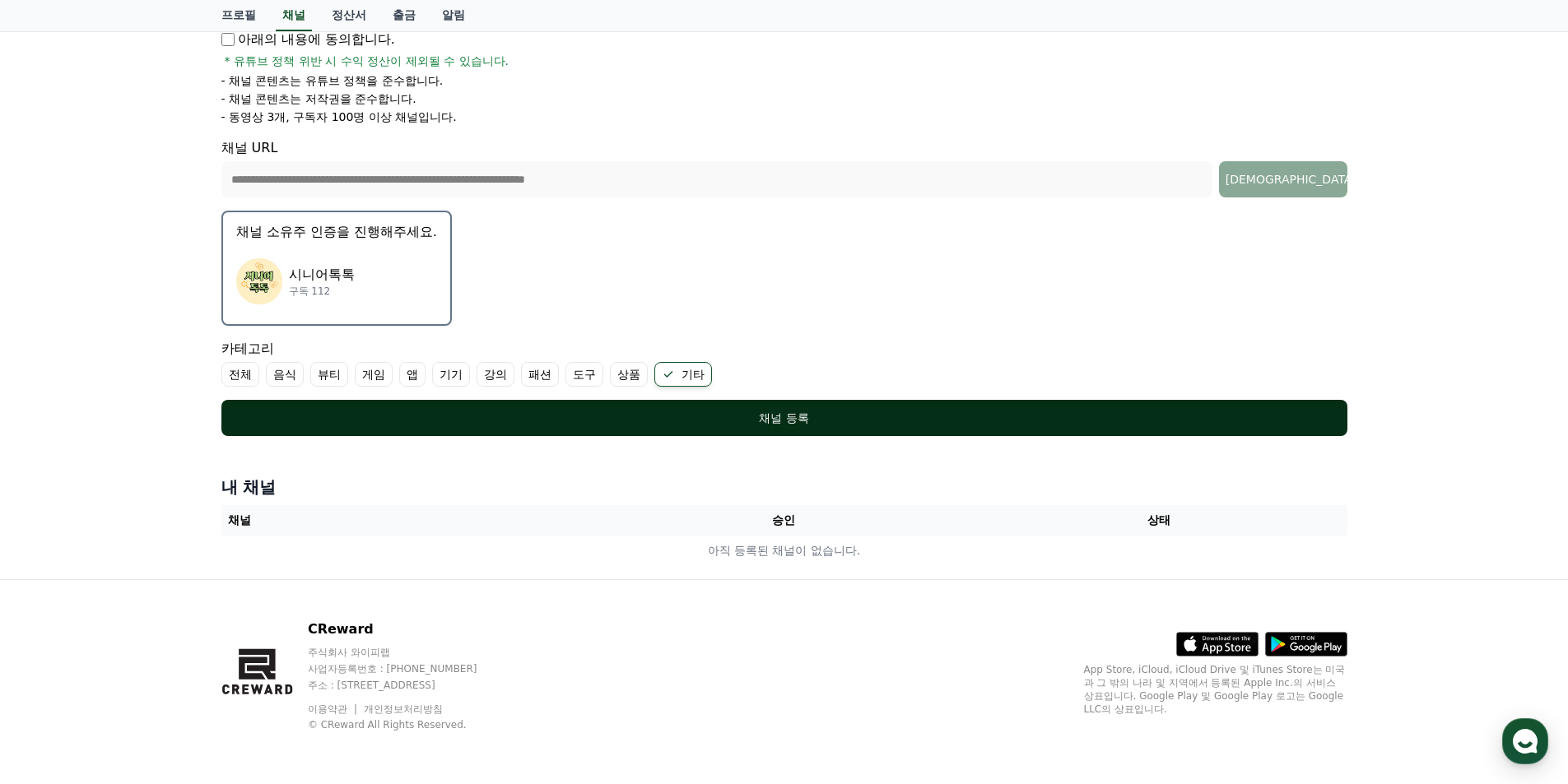
click at [579, 426] on button "채널 등록" at bounding box center [784, 418] width 1126 height 36
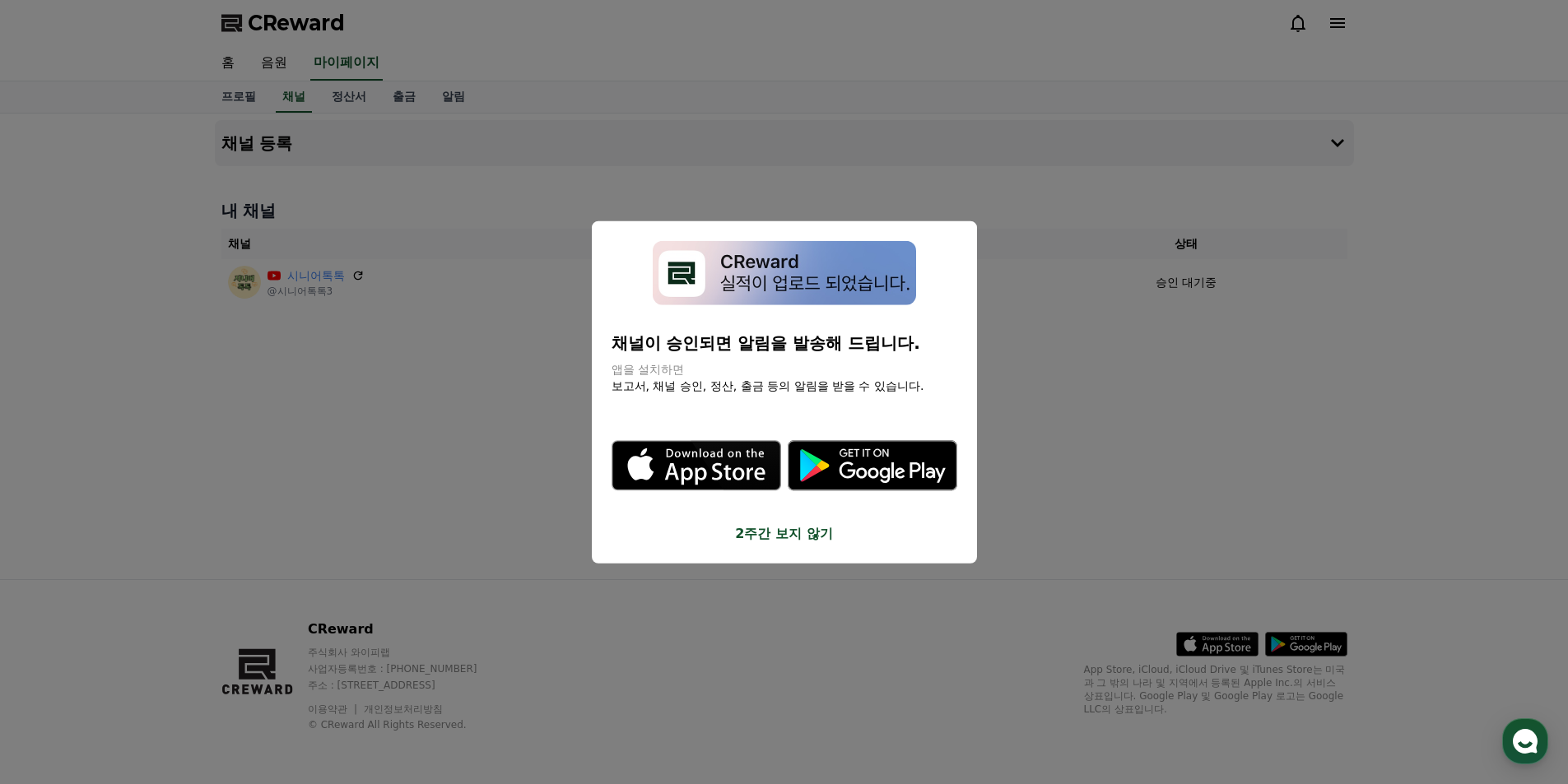
click at [1120, 362] on button "close modal" at bounding box center [784, 392] width 1568 height 784
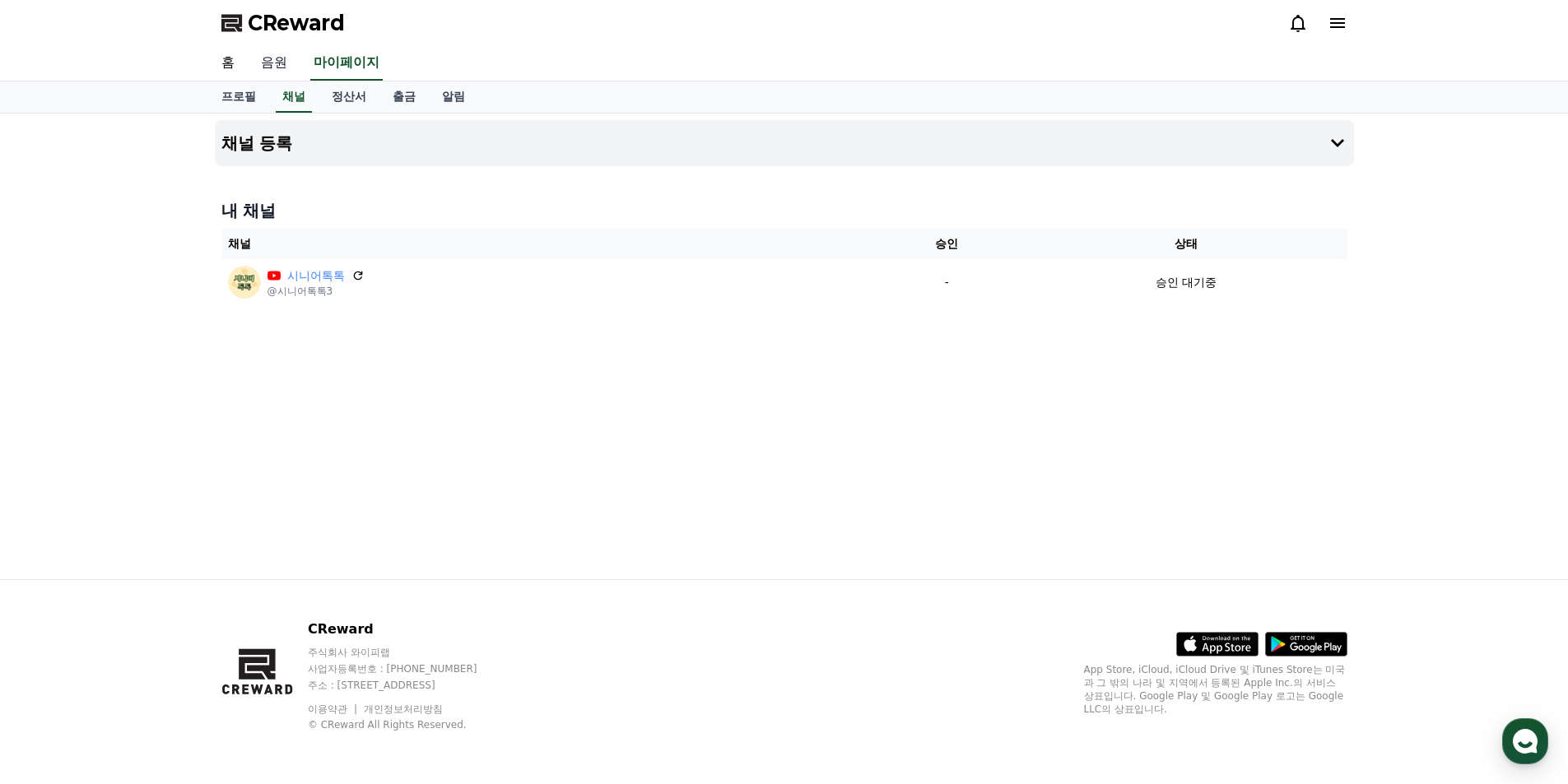
click at [264, 65] on link "음원" at bounding box center [274, 63] width 53 height 35
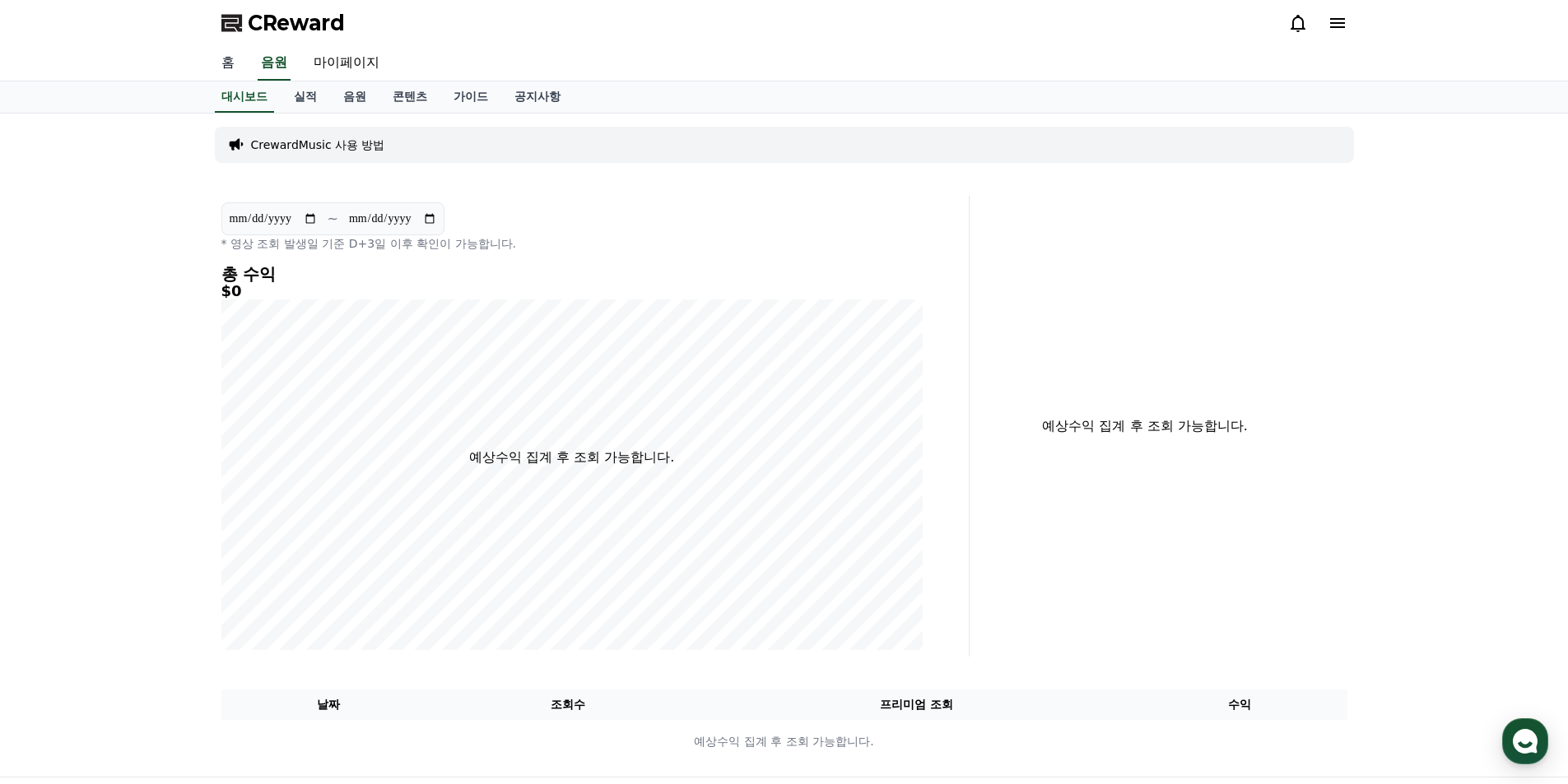
click at [230, 68] on link "홈" at bounding box center [228, 63] width 40 height 35
